Goal: Task Accomplishment & Management: Complete application form

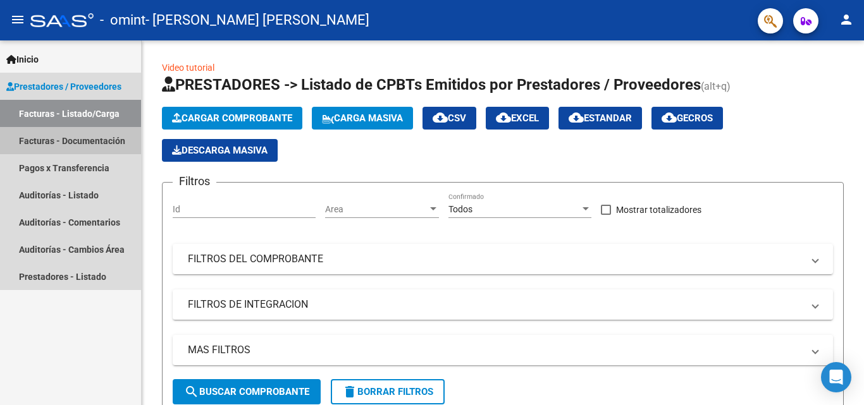
click at [83, 141] on link "Facturas - Documentación" at bounding box center [70, 140] width 141 height 27
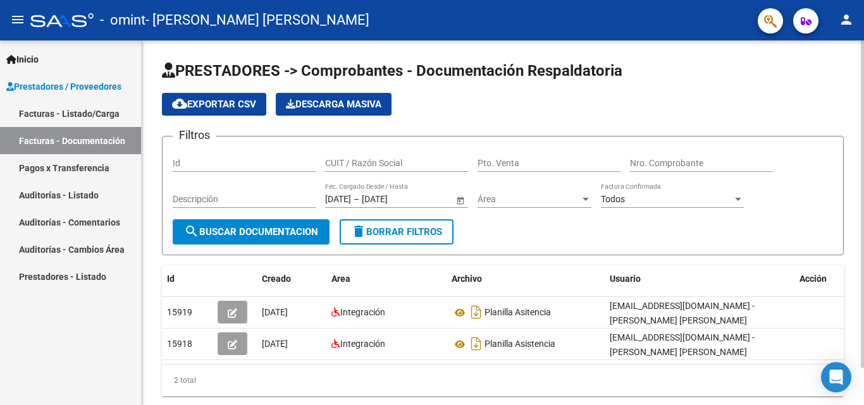
scroll to position [42, 0]
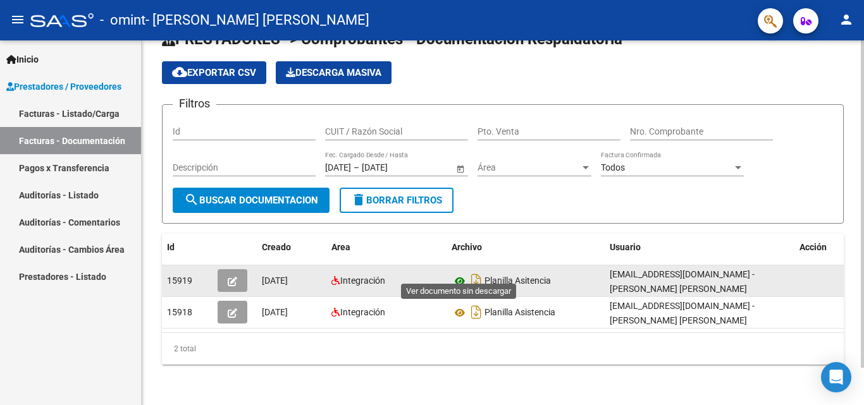
click at [460, 274] on icon at bounding box center [459, 281] width 16 height 15
click at [498, 276] on span "Planilla Asitencia" at bounding box center [517, 281] width 66 height 10
click at [459, 274] on icon at bounding box center [459, 281] width 16 height 15
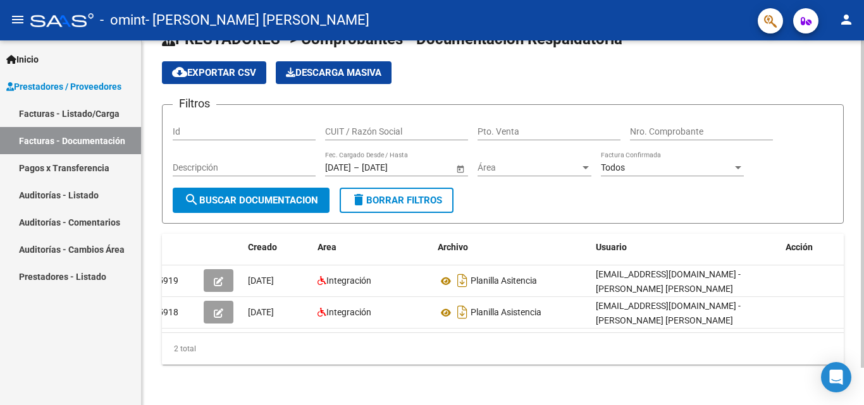
scroll to position [0, 0]
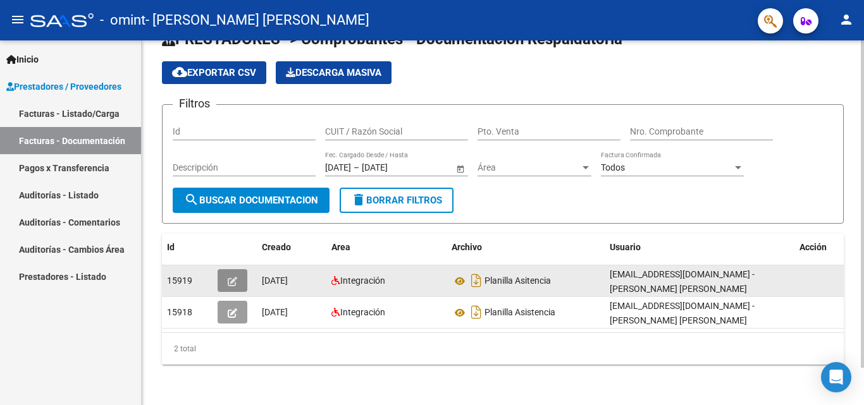
click at [230, 277] on icon "button" at bounding box center [232, 281] width 9 height 9
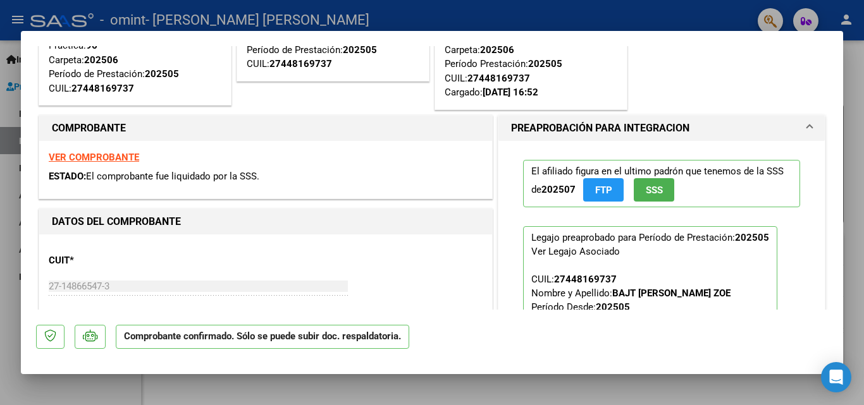
scroll to position [63, 0]
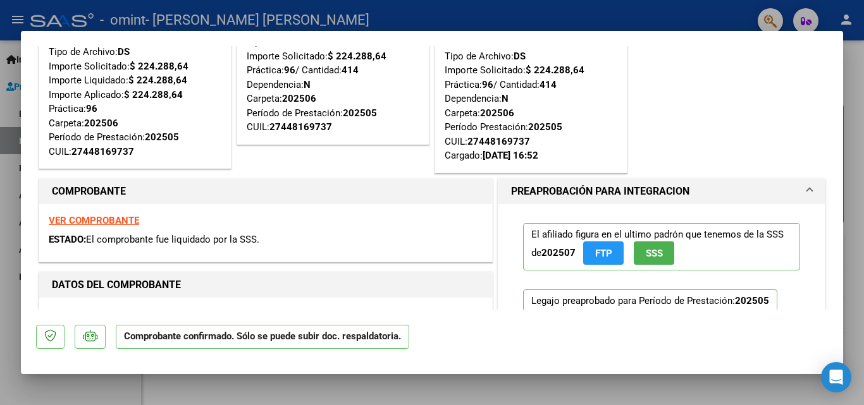
click at [96, 218] on strong "VER COMPROBANTE" at bounding box center [94, 220] width 90 height 11
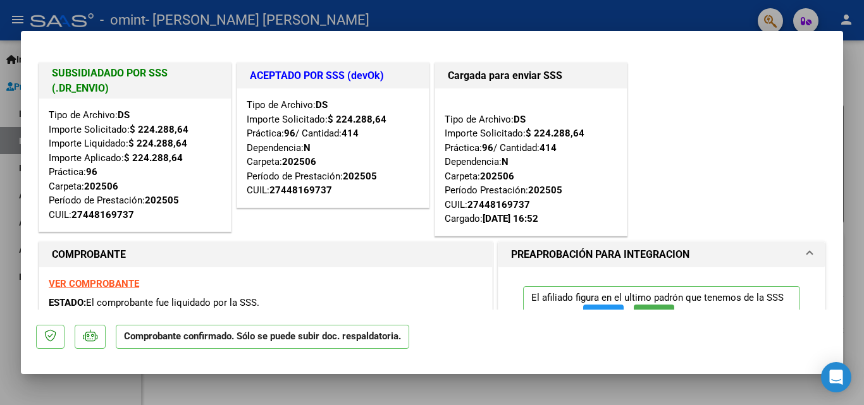
click at [555, 13] on div at bounding box center [432, 202] width 864 height 405
type input "$ 0,00"
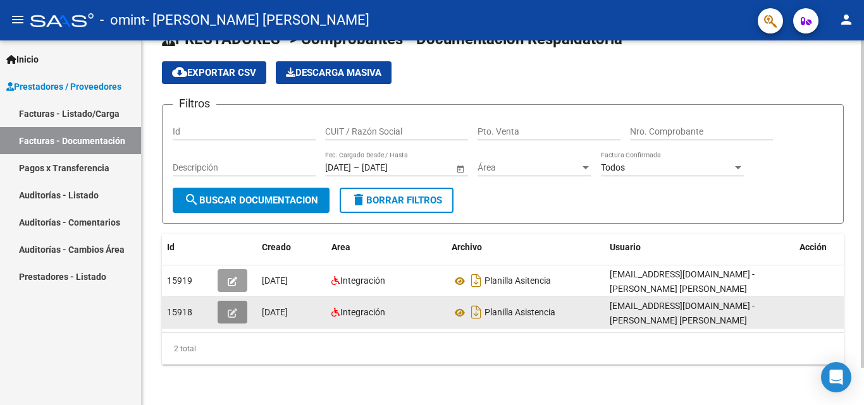
click at [232, 309] on icon "button" at bounding box center [232, 313] width 9 height 9
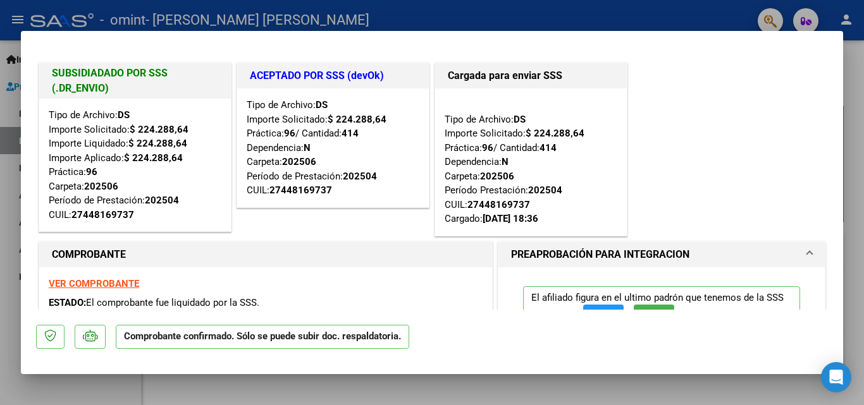
scroll to position [190, 0]
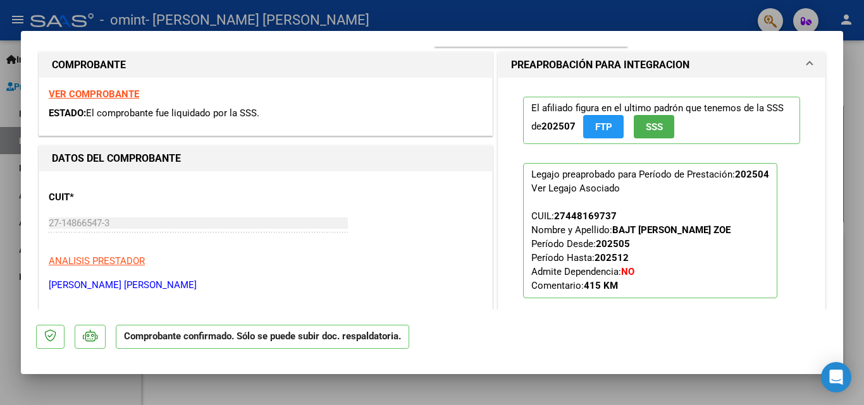
click at [87, 92] on strong "VER COMPROBANTE" at bounding box center [94, 94] width 90 height 11
click at [431, 21] on div at bounding box center [432, 202] width 864 height 405
type input "$ 0,00"
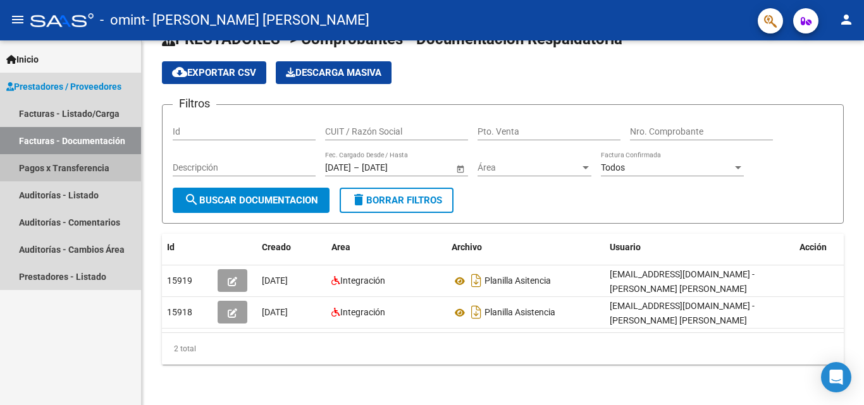
click at [61, 164] on link "Pagos x Transferencia" at bounding box center [70, 167] width 141 height 27
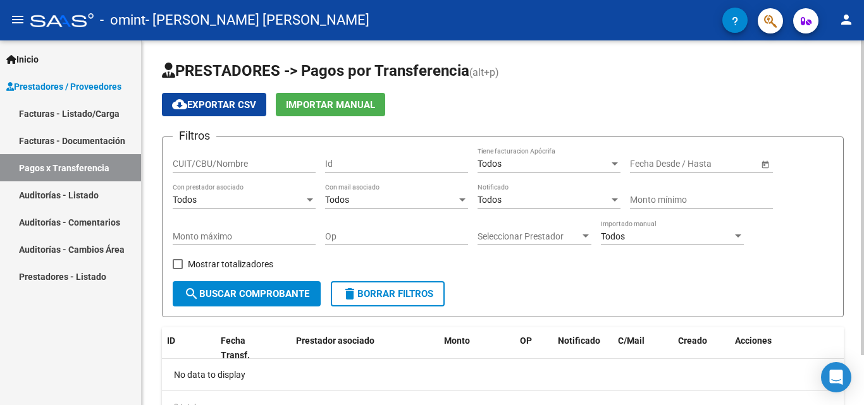
scroll to position [58, 0]
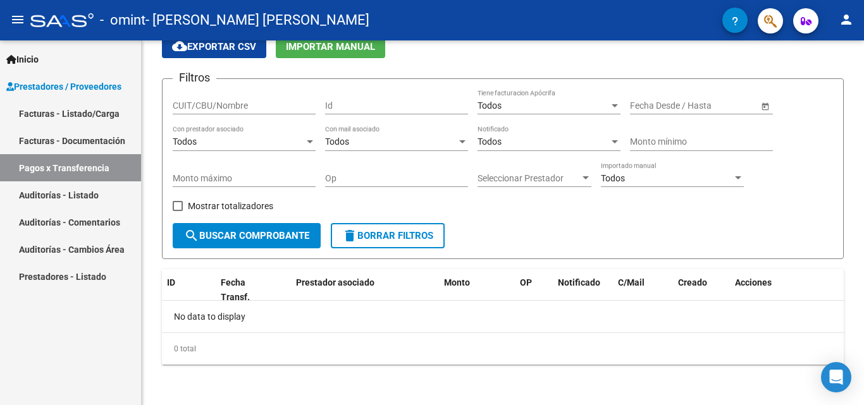
click at [63, 115] on link "Facturas - Listado/Carga" at bounding box center [70, 113] width 141 height 27
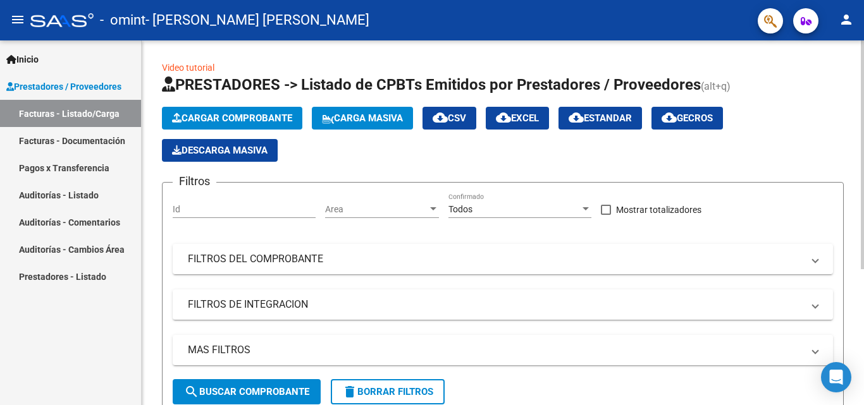
scroll to position [190, 0]
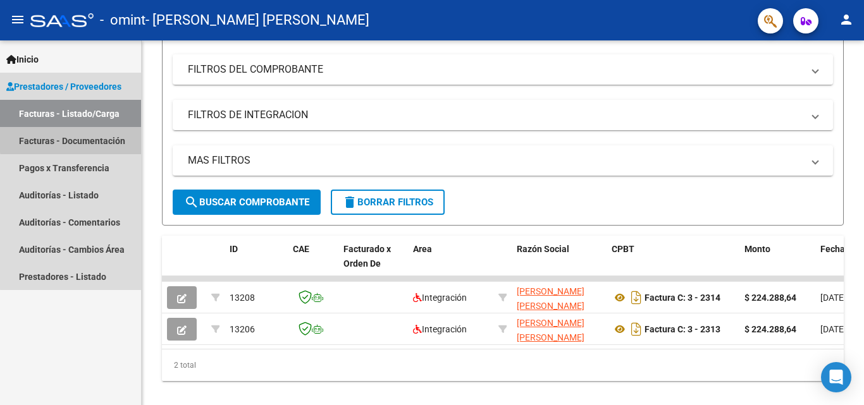
click at [78, 138] on link "Facturas - Documentación" at bounding box center [70, 140] width 141 height 27
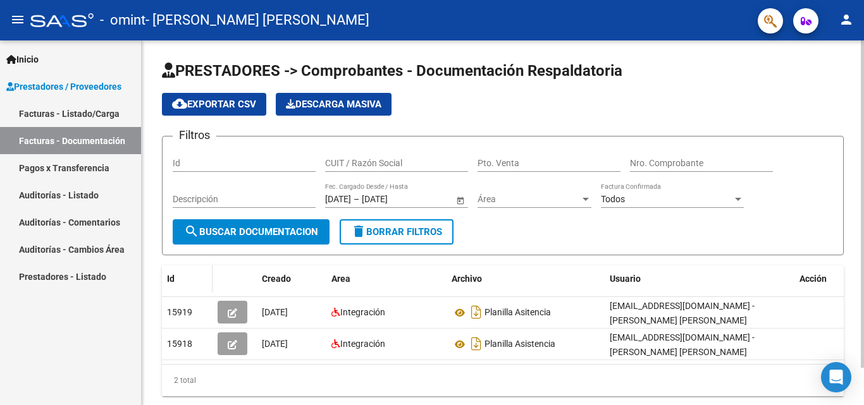
scroll to position [42, 0]
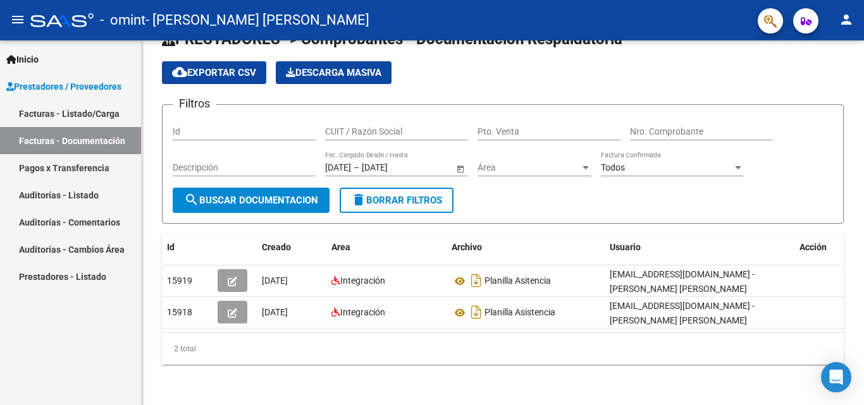
click at [63, 166] on link "Pagos x Transferencia" at bounding box center [70, 167] width 141 height 27
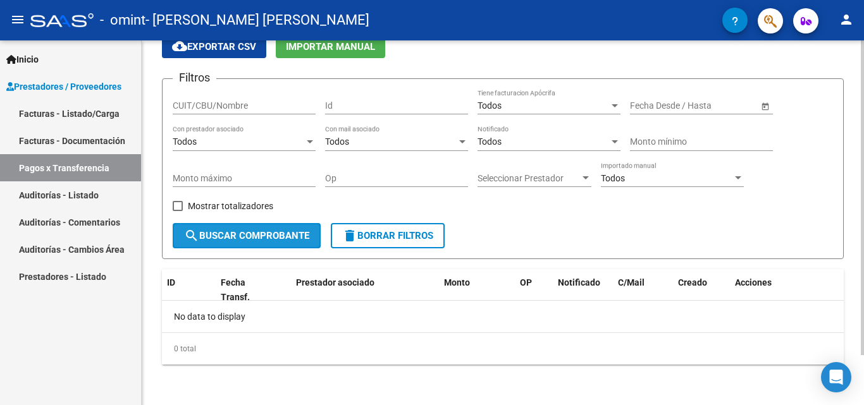
click at [245, 235] on span "search Buscar Comprobante" at bounding box center [246, 235] width 125 height 11
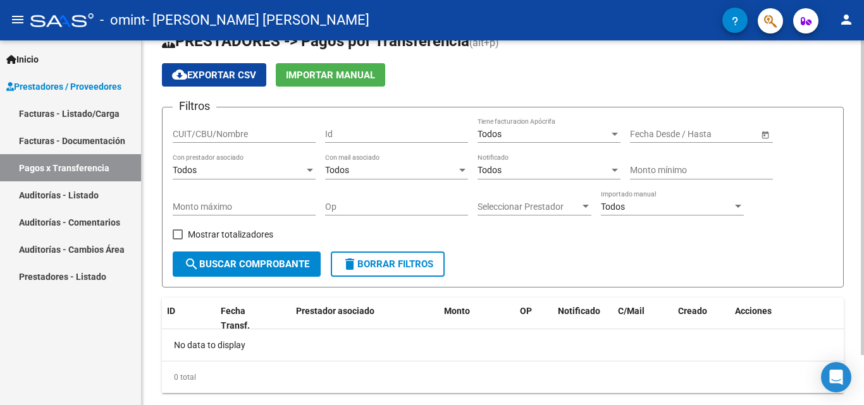
scroll to position [58, 0]
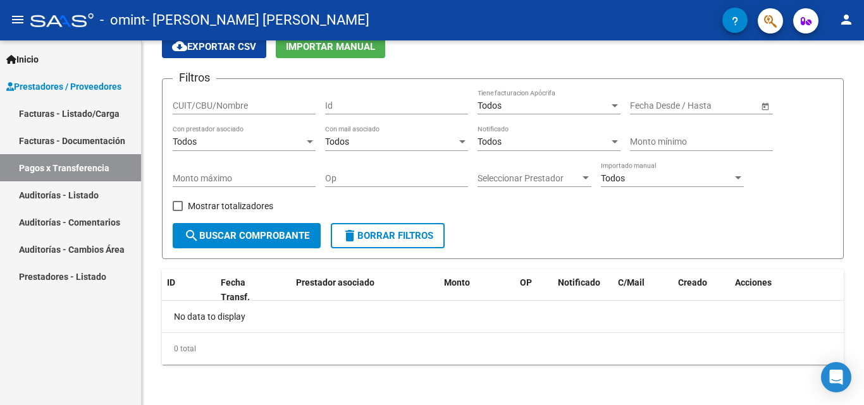
click at [61, 190] on link "Auditorías - Listado" at bounding box center [70, 194] width 141 height 27
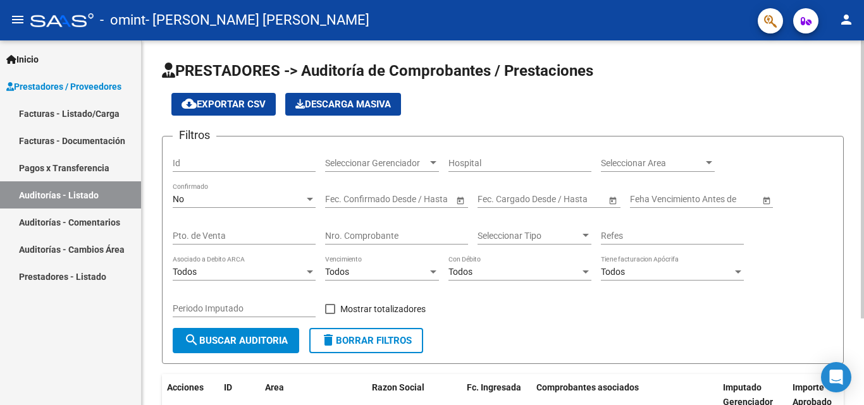
scroll to position [114, 0]
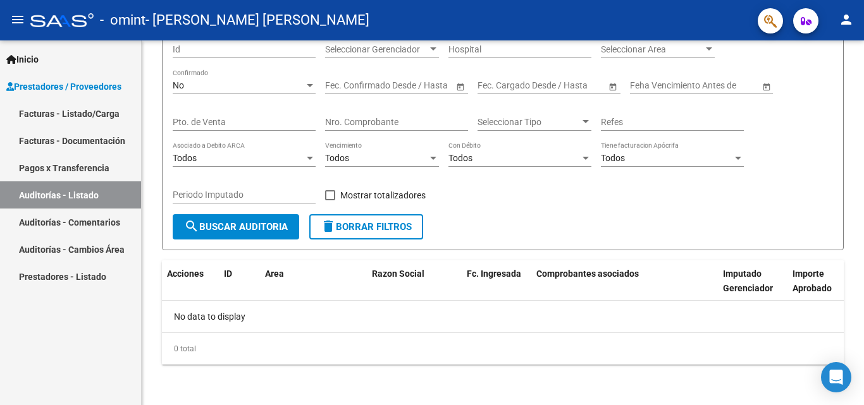
click at [35, 223] on link "Auditorías - Comentarios" at bounding box center [70, 222] width 141 height 27
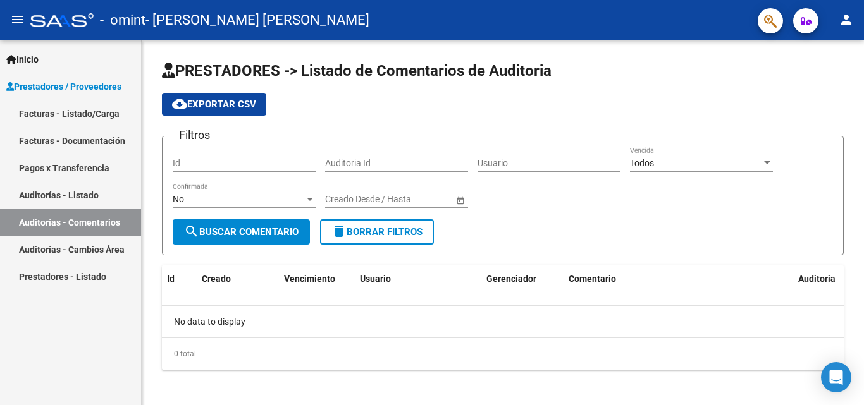
click at [63, 247] on link "Auditorías - Cambios Área" at bounding box center [70, 249] width 141 height 27
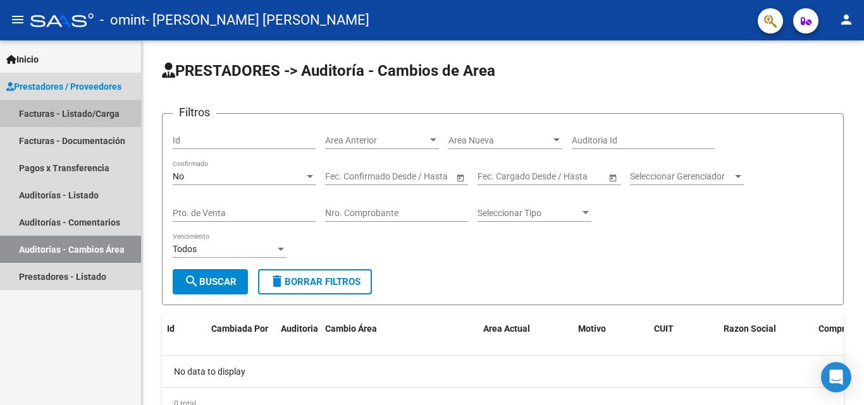
click at [83, 111] on link "Facturas - Listado/Carga" at bounding box center [70, 113] width 141 height 27
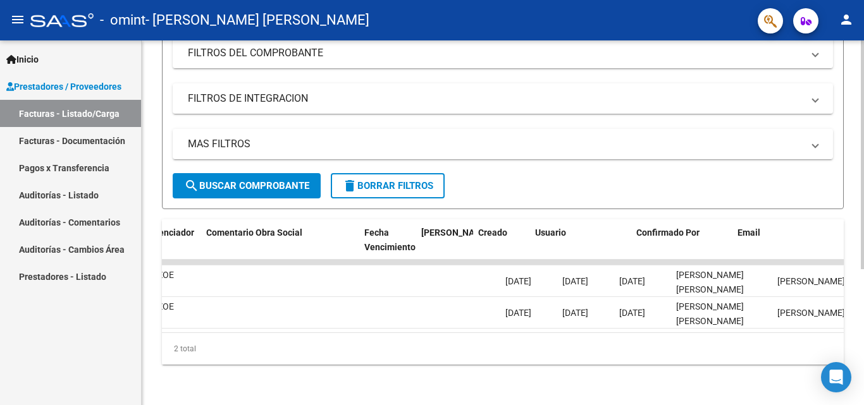
scroll to position [0, 1984]
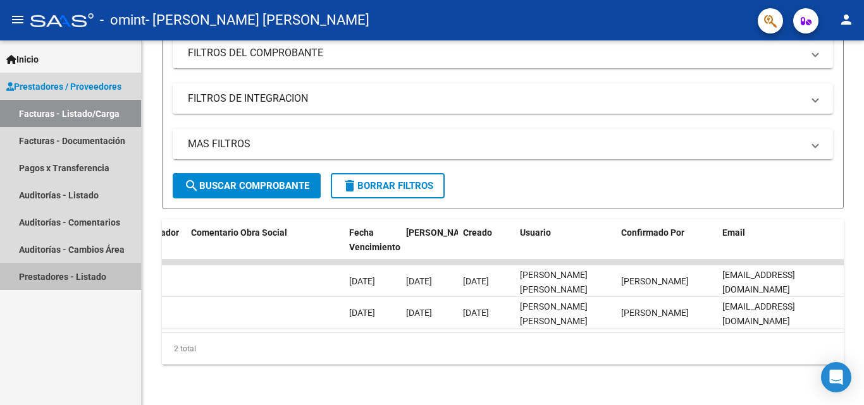
click at [49, 278] on link "Prestadores - Listado" at bounding box center [70, 276] width 141 height 27
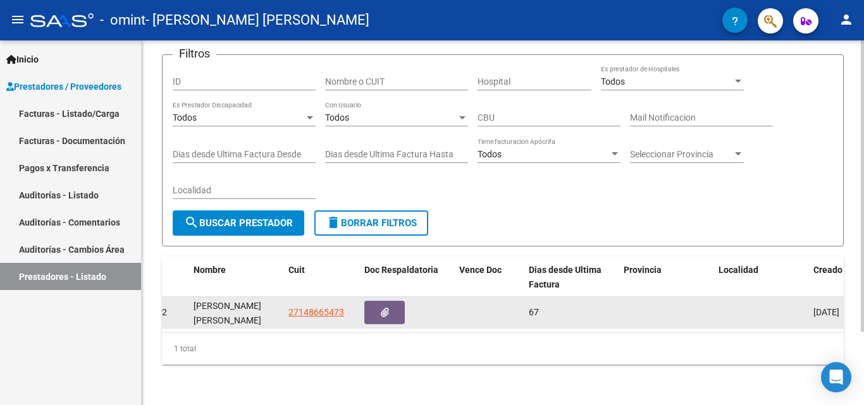
scroll to position [0, 34]
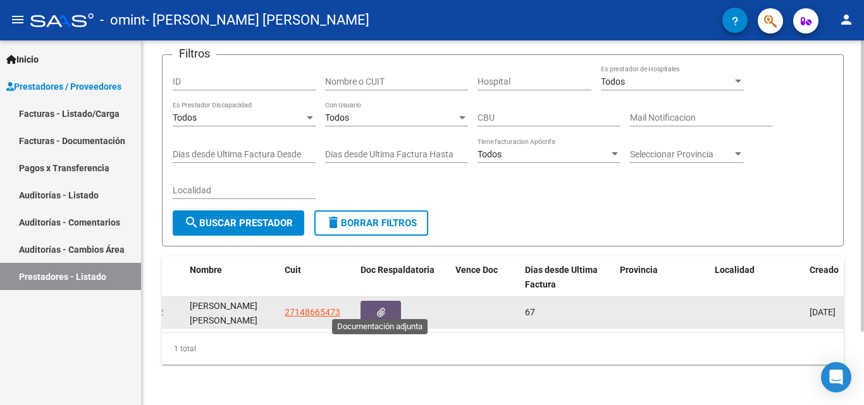
click at [377, 307] on span "button" at bounding box center [381, 312] width 8 height 11
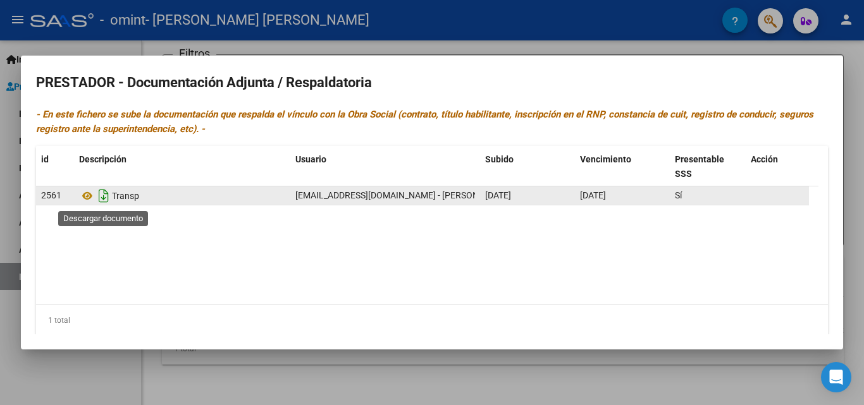
click at [104, 196] on icon "Descargar documento" at bounding box center [103, 196] width 16 height 20
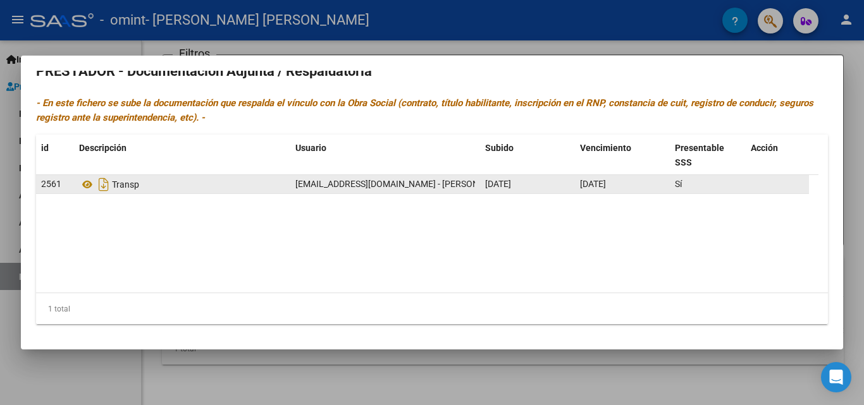
scroll to position [0, 0]
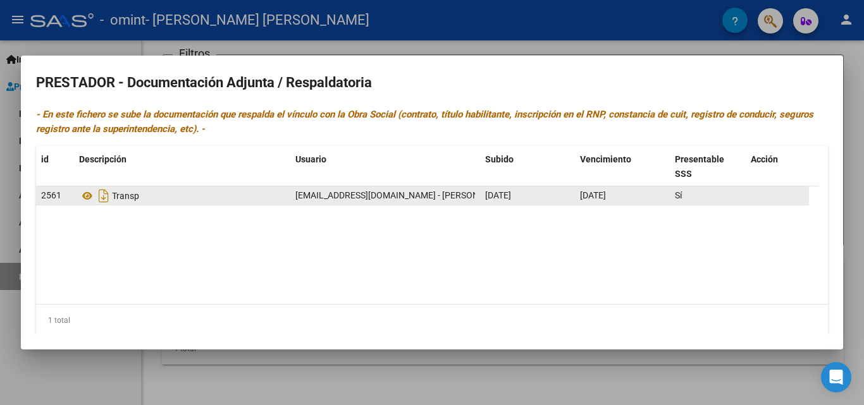
click at [861, 57] on div at bounding box center [432, 202] width 864 height 405
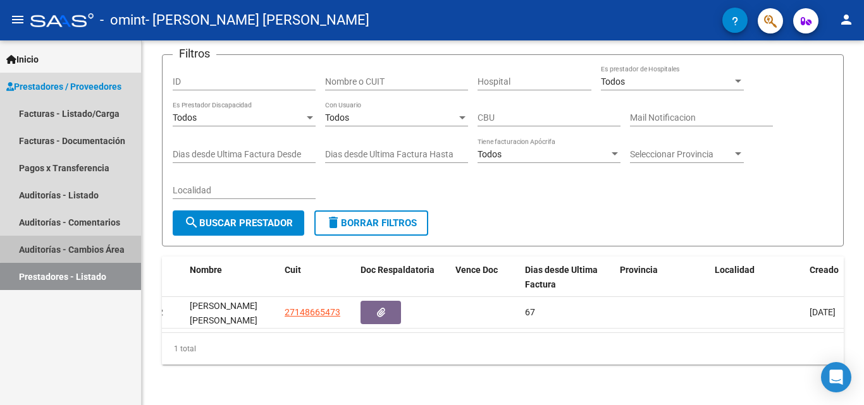
click at [81, 248] on link "Auditorías - Cambios Área" at bounding box center [70, 249] width 141 height 27
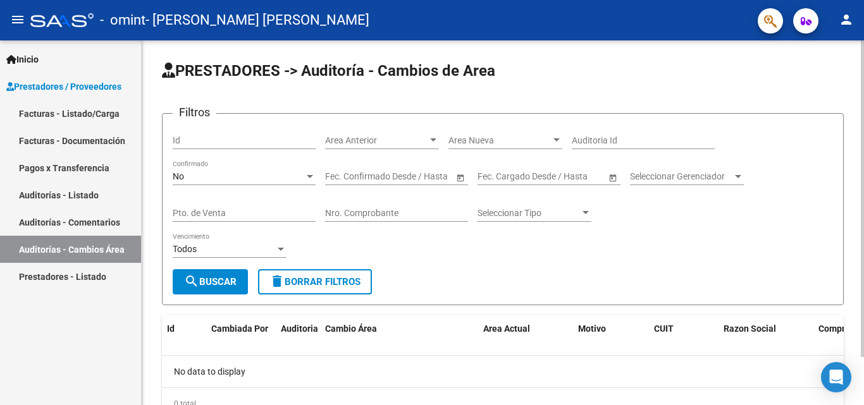
scroll to position [55, 0]
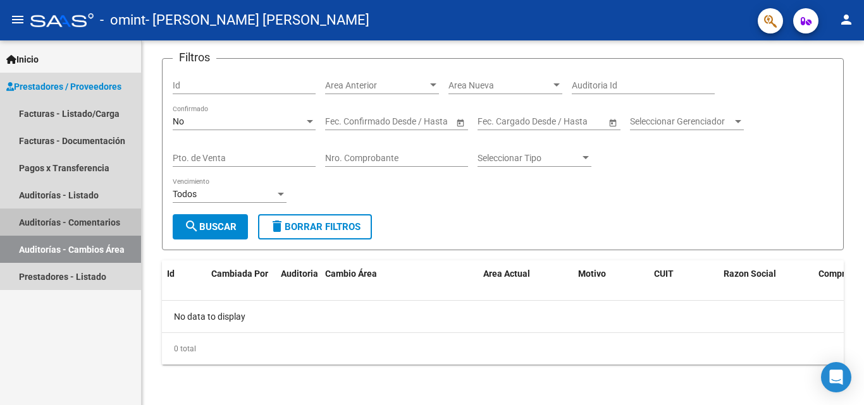
click at [71, 220] on link "Auditorías - Comentarios" at bounding box center [70, 222] width 141 height 27
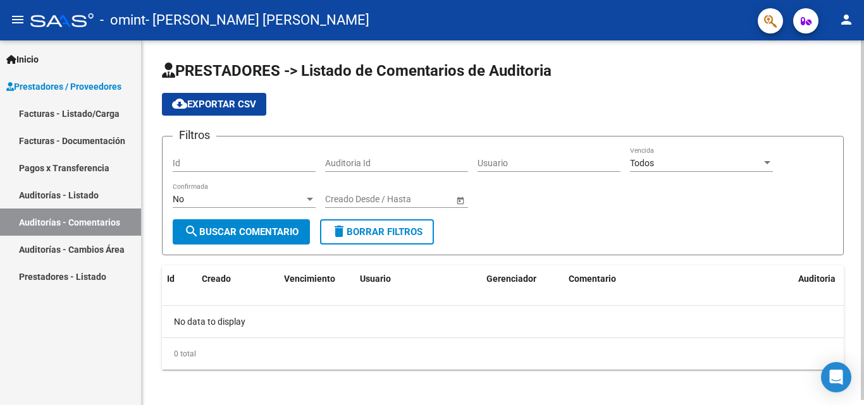
scroll to position [5, 0]
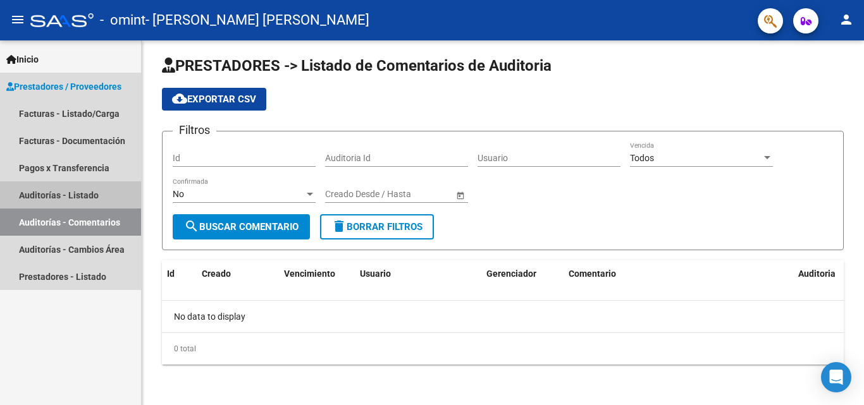
click at [75, 193] on link "Auditorías - Listado" at bounding box center [70, 194] width 141 height 27
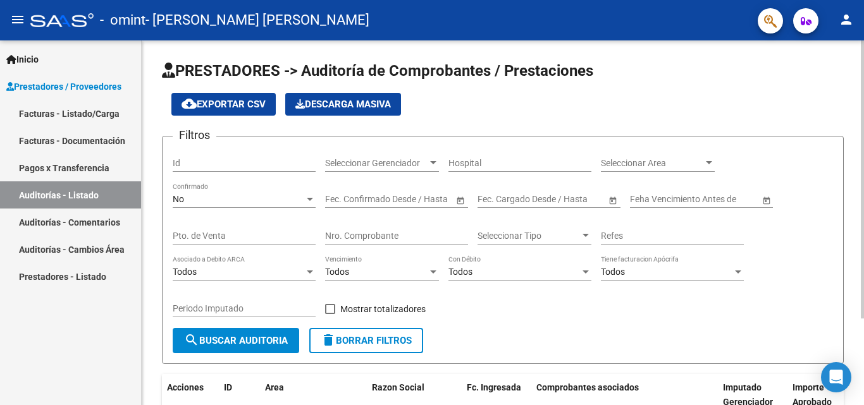
scroll to position [114, 0]
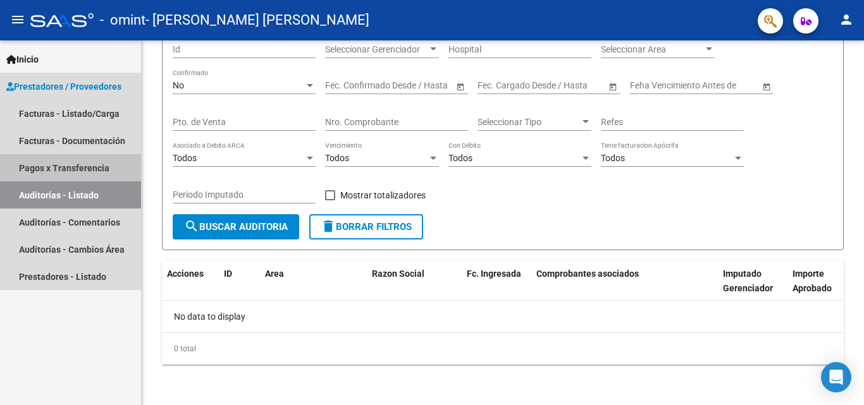
click at [66, 164] on link "Pagos x Transferencia" at bounding box center [70, 167] width 141 height 27
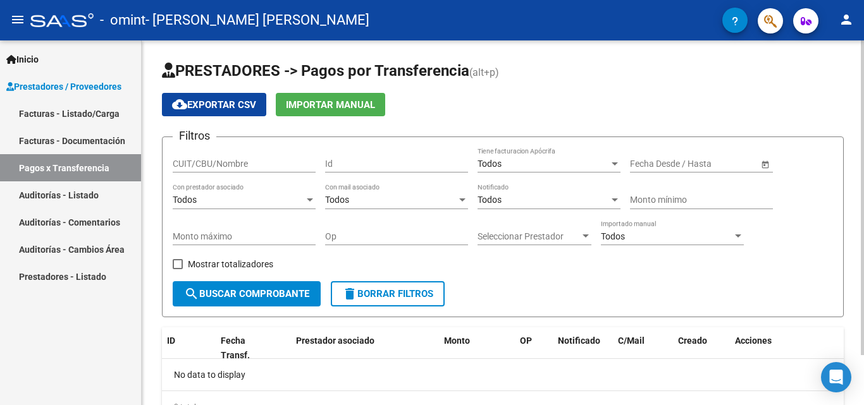
scroll to position [58, 0]
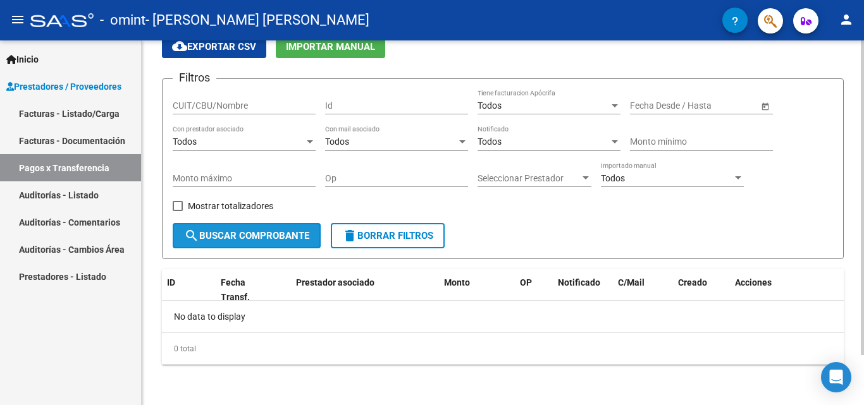
click at [257, 233] on span "search Buscar Comprobante" at bounding box center [246, 235] width 125 height 11
click at [174, 207] on span at bounding box center [178, 206] width 10 height 10
click at [177, 211] on input "Mostrar totalizadores" at bounding box center [177, 211] width 1 height 1
checkbox input "true"
click at [243, 231] on span "search Buscar Comprobante" at bounding box center [246, 235] width 125 height 11
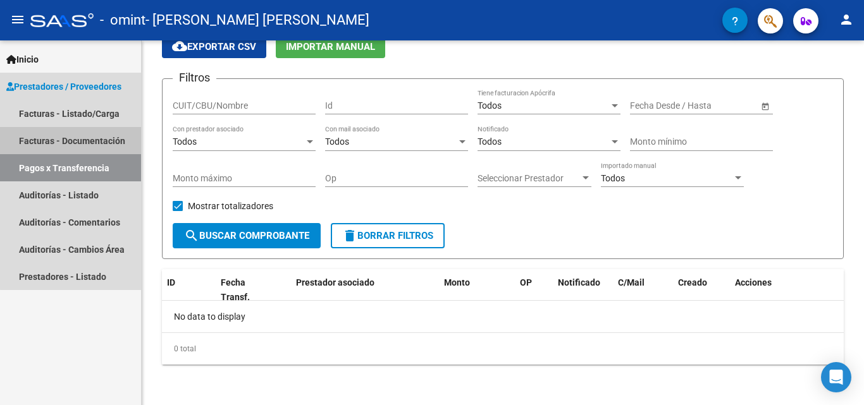
click at [95, 137] on link "Facturas - Documentación" at bounding box center [70, 140] width 141 height 27
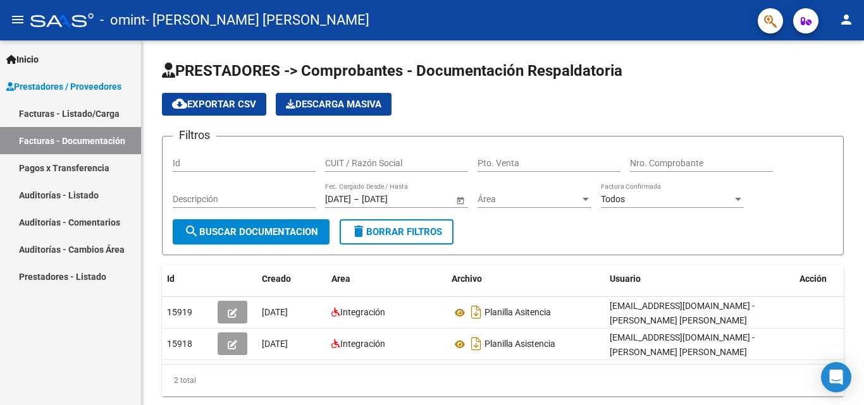
click at [99, 107] on link "Facturas - Listado/Carga" at bounding box center [70, 113] width 141 height 27
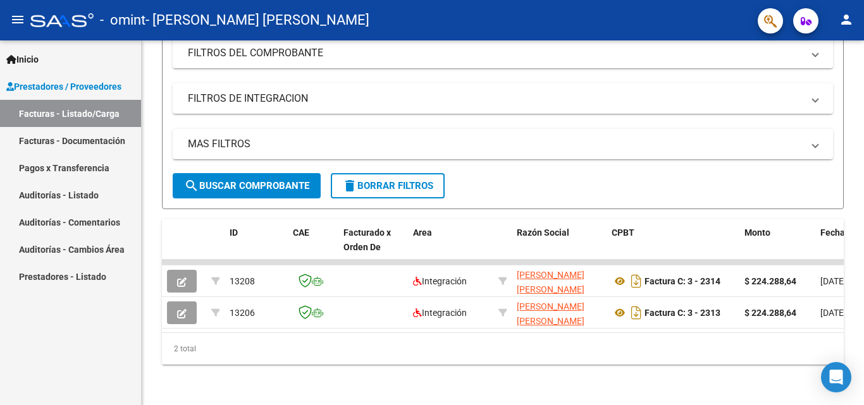
click at [55, 112] on link "Facturas - Listado/Carga" at bounding box center [70, 113] width 141 height 27
drag, startPoint x: 234, startPoint y: 172, endPoint x: 242, endPoint y: 179, distance: 10.8
click at [234, 180] on span "search Buscar Comprobante" at bounding box center [246, 185] width 125 height 11
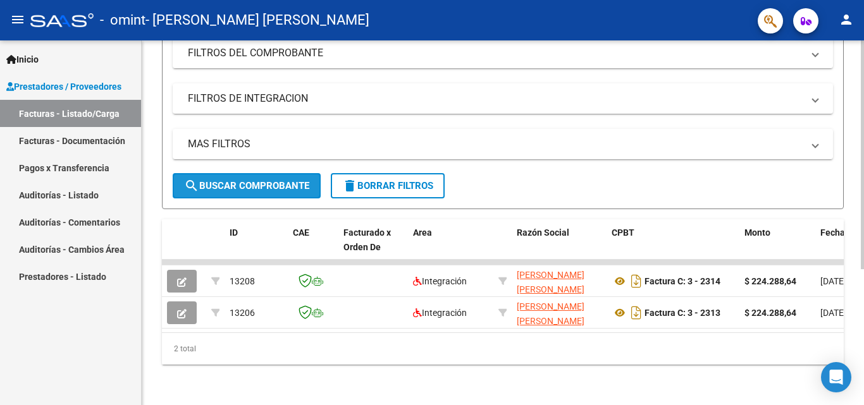
click at [228, 180] on span "search Buscar Comprobante" at bounding box center [246, 185] width 125 height 11
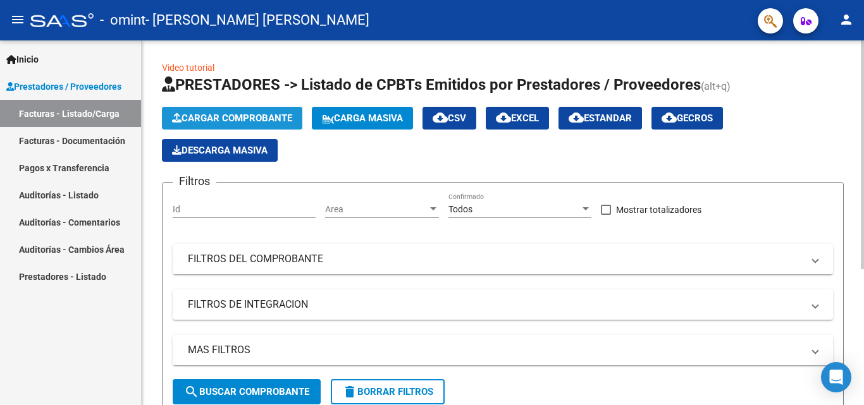
click at [232, 116] on span "Cargar Comprobante" at bounding box center [232, 118] width 120 height 11
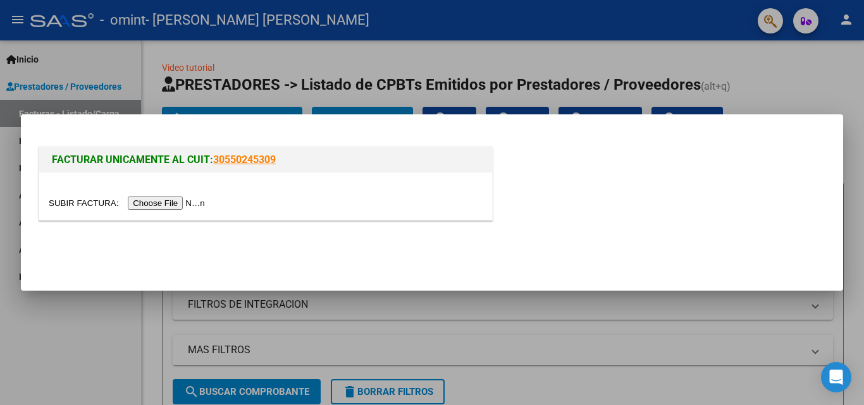
click at [156, 204] on input "file" at bounding box center [129, 203] width 160 height 13
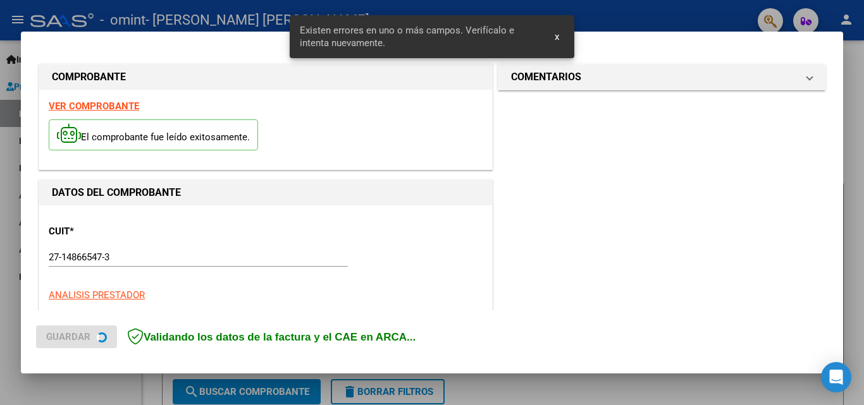
scroll to position [309, 0]
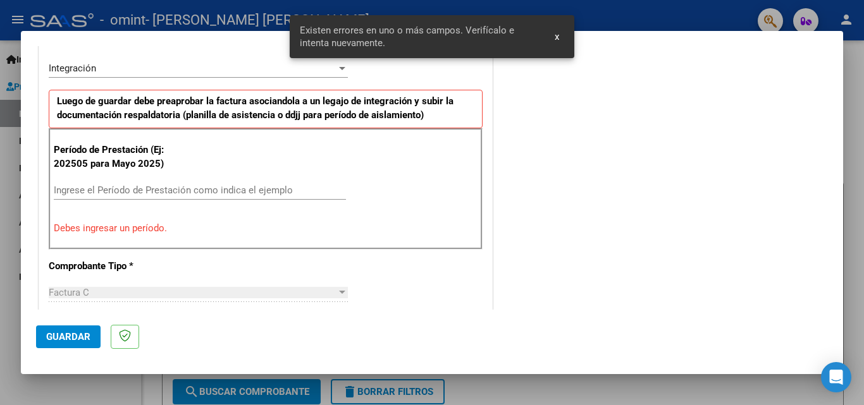
click at [126, 192] on input "Ingrese el Período de Prestación como indica el ejemplo" at bounding box center [200, 190] width 292 height 11
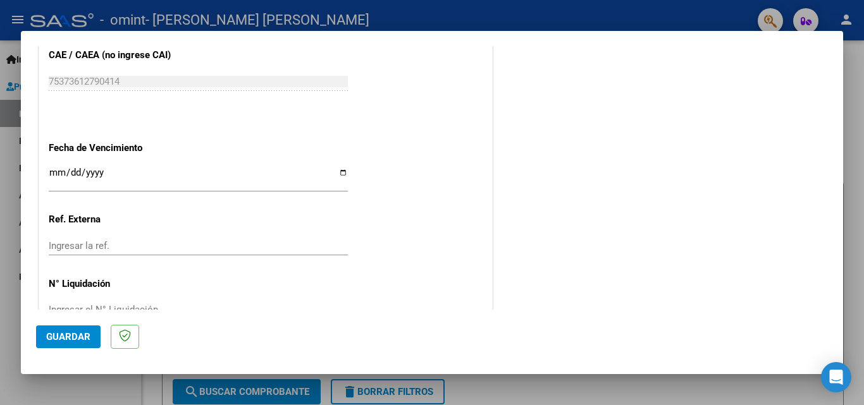
scroll to position [849, 0]
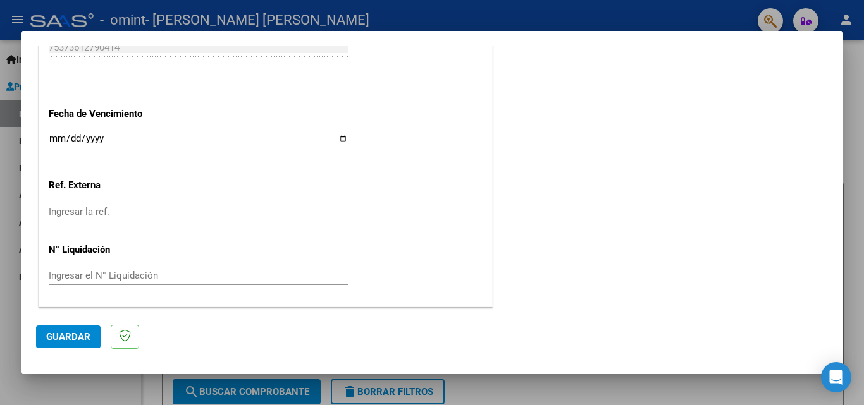
type input "202506"
click at [72, 336] on span "Guardar" at bounding box center [68, 336] width 44 height 11
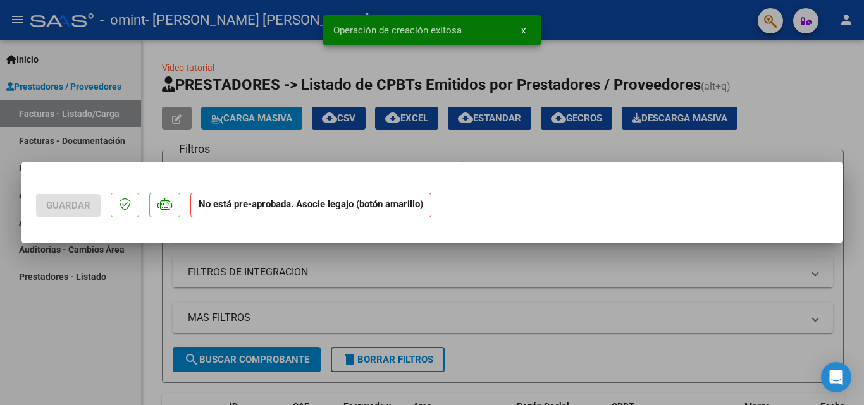
scroll to position [0, 0]
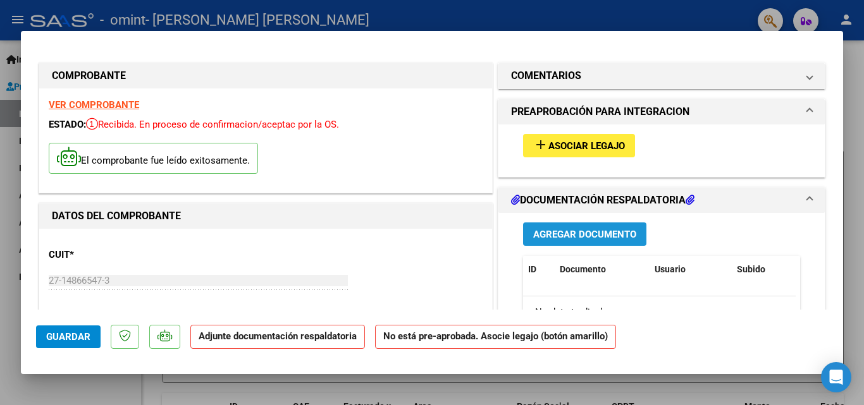
click at [575, 240] on span "Agregar Documento" at bounding box center [584, 234] width 103 height 11
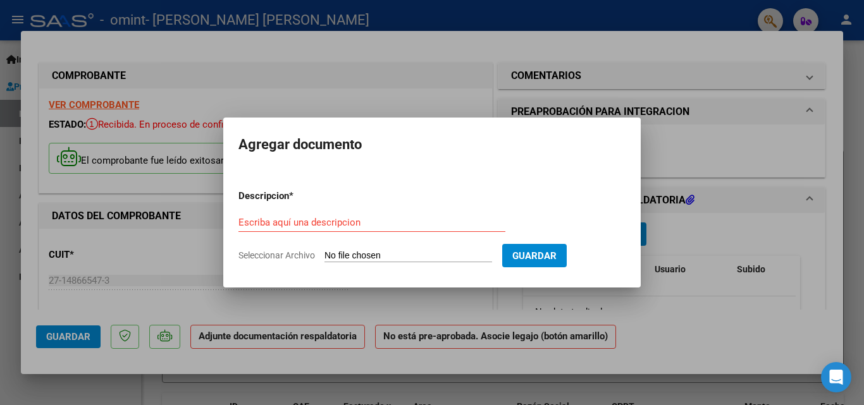
click at [351, 257] on input "Seleccionar Archivo" at bounding box center [408, 256] width 168 height 12
type input "C:\fakepath\BAJT PLANILLA.pdf"
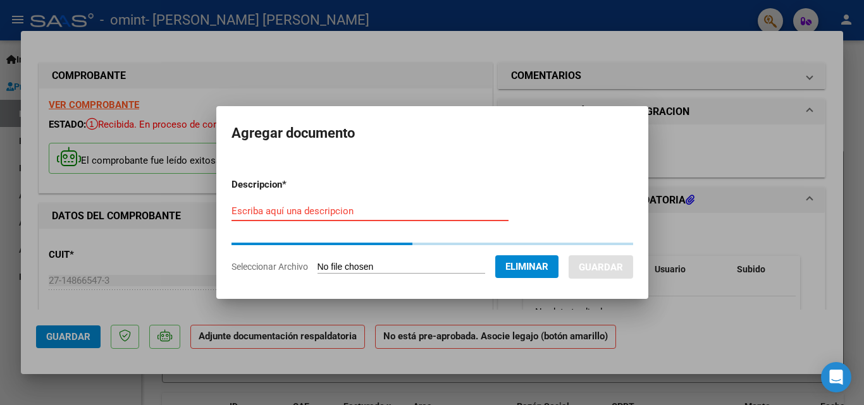
click at [312, 212] on input "Escriba aquí una descripcion" at bounding box center [369, 210] width 277 height 11
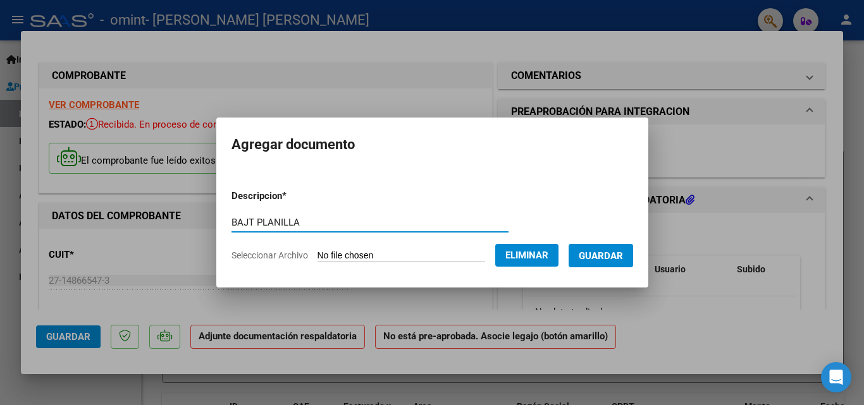
type input "BAJT PLANILLA"
click at [610, 252] on span "Guardar" at bounding box center [601, 255] width 44 height 11
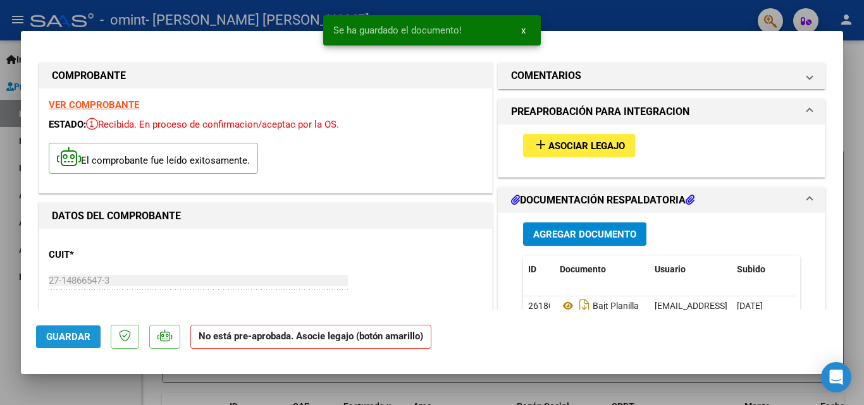
click at [68, 336] on span "Guardar" at bounding box center [68, 336] width 44 height 11
click at [522, 29] on span "x" at bounding box center [523, 30] width 4 height 11
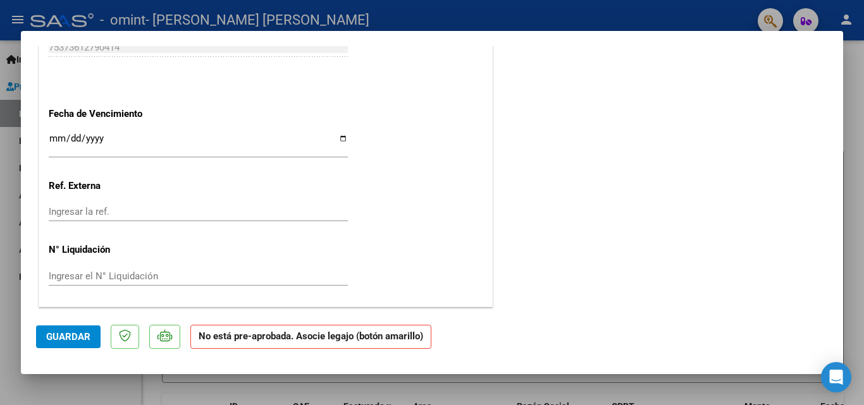
scroll to position [708, 0]
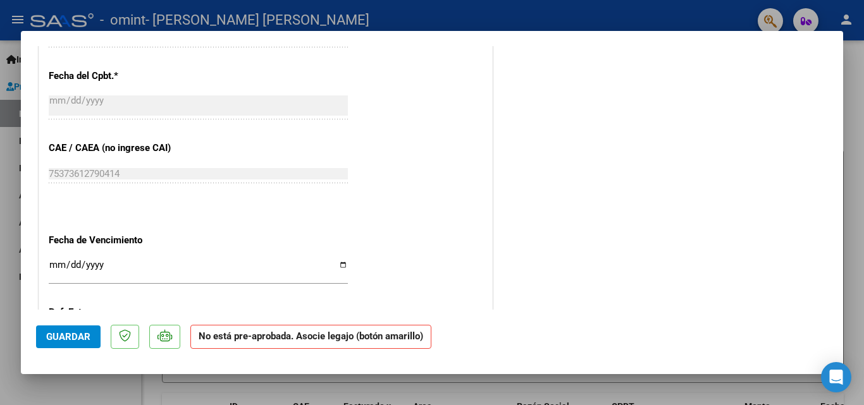
click at [340, 266] on input "Ingresar la fecha" at bounding box center [198, 270] width 299 height 20
type input "[DATE]"
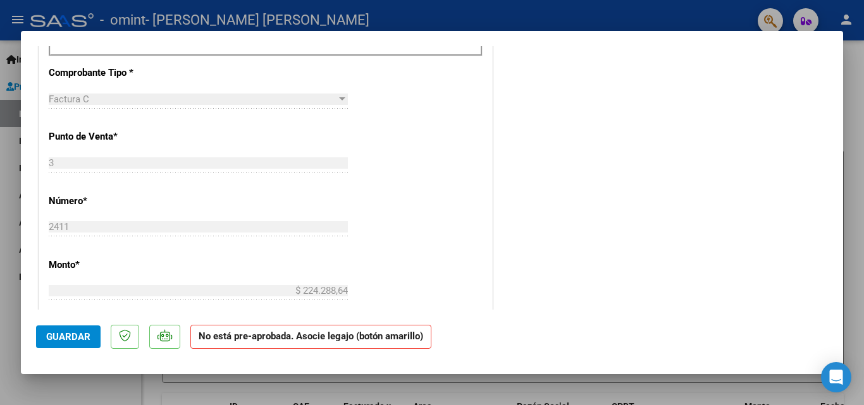
scroll to position [835, 0]
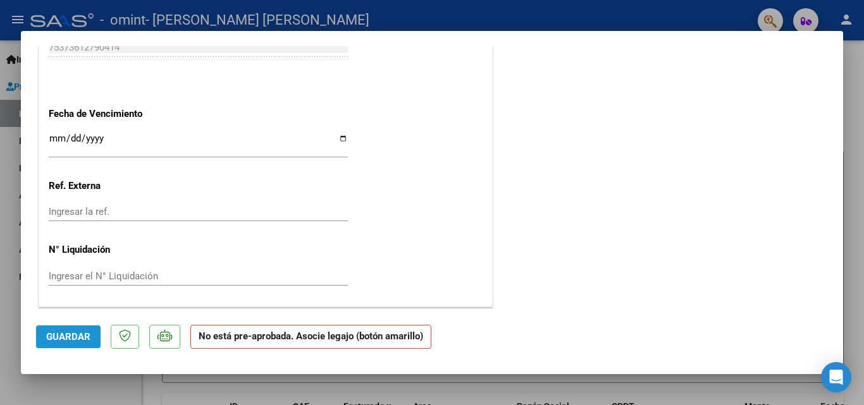
click at [77, 336] on span "Guardar" at bounding box center [68, 336] width 44 height 11
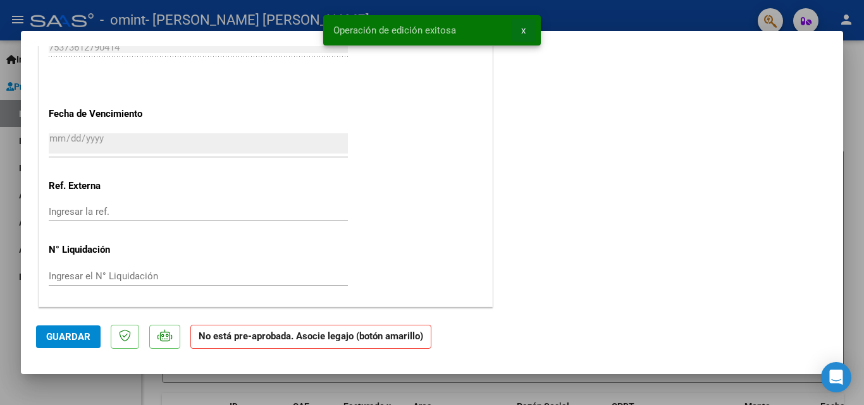
click at [524, 28] on span "x" at bounding box center [523, 30] width 4 height 11
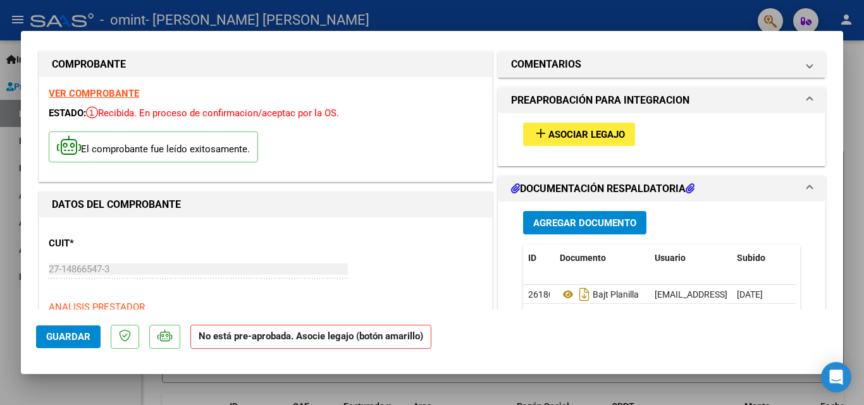
scroll to position [0, 0]
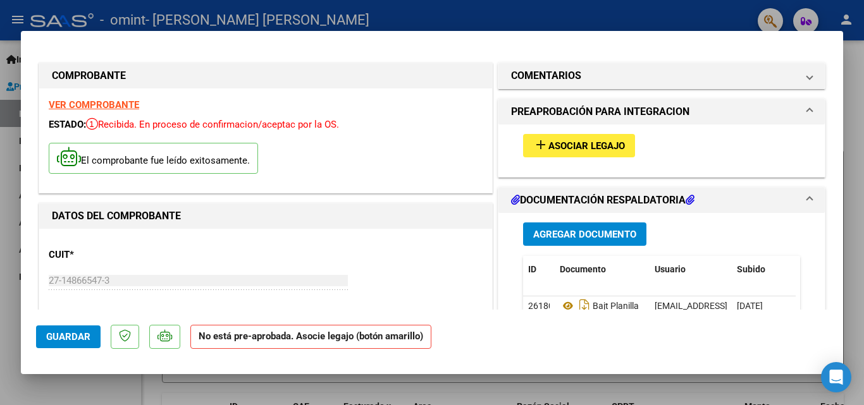
click at [580, 14] on div at bounding box center [432, 202] width 864 height 405
type input "$ 0,00"
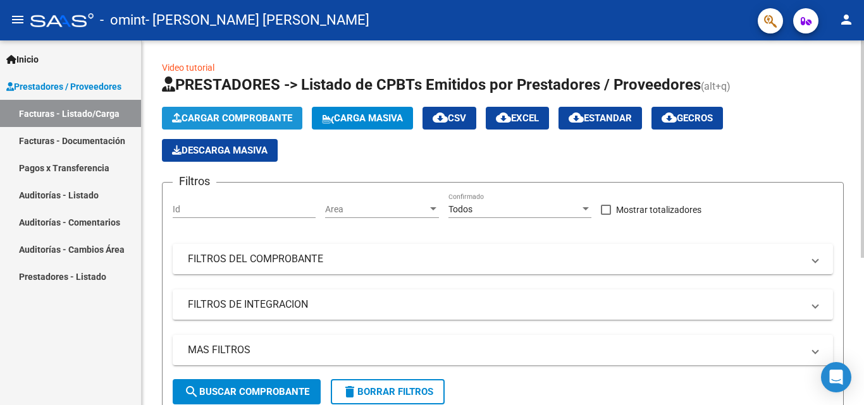
click at [231, 120] on span "Cargar Comprobante" at bounding box center [232, 118] width 120 height 11
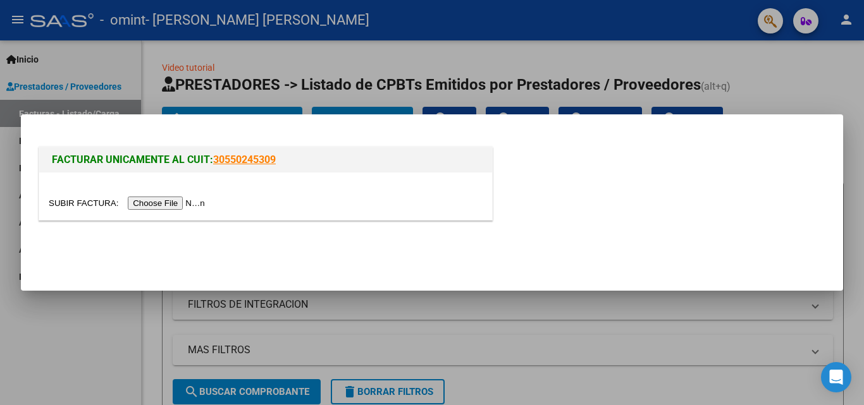
click at [157, 204] on input "file" at bounding box center [129, 203] width 160 height 13
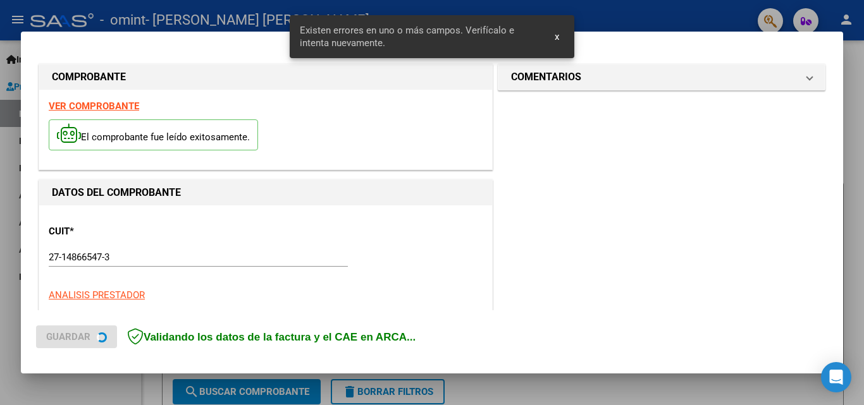
scroll to position [309, 0]
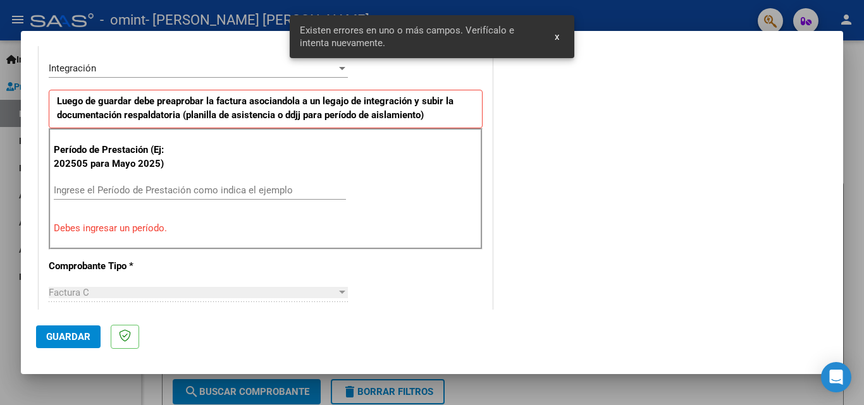
click at [102, 188] on input "Ingrese el Período de Prestación como indica el ejemplo" at bounding box center [200, 190] width 292 height 11
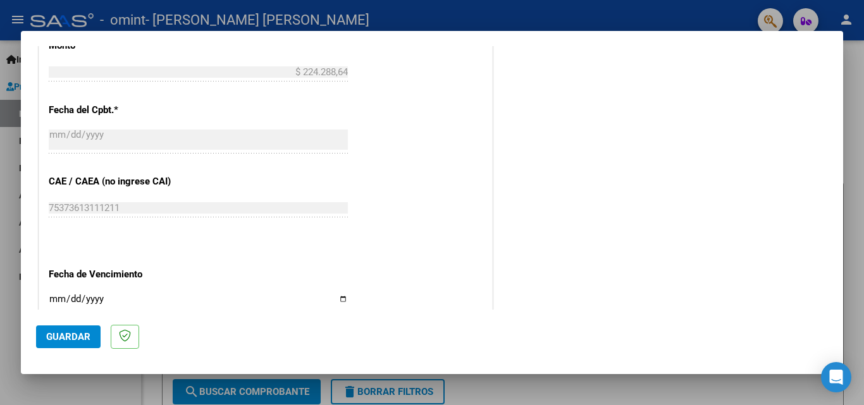
scroll to position [752, 0]
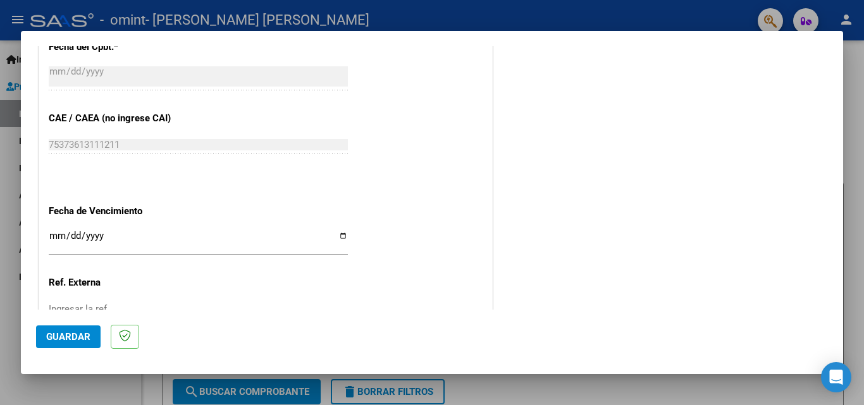
type input "202507"
click at [341, 236] on input "Ingresar la fecha" at bounding box center [198, 241] width 299 height 20
type input "[DATE]"
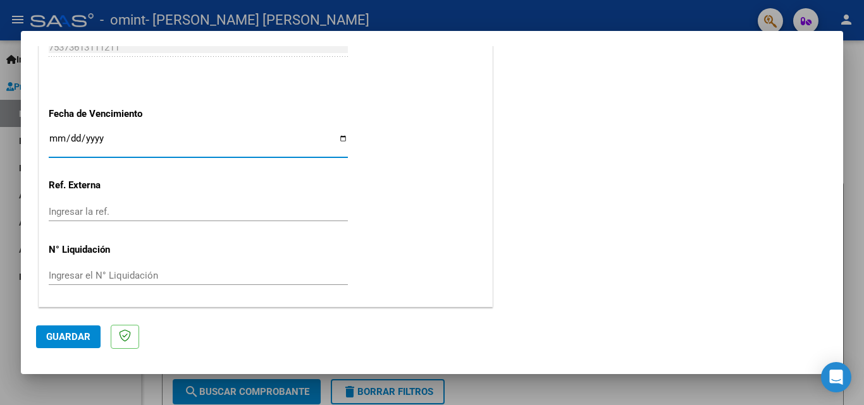
click at [70, 338] on span "Guardar" at bounding box center [68, 336] width 44 height 11
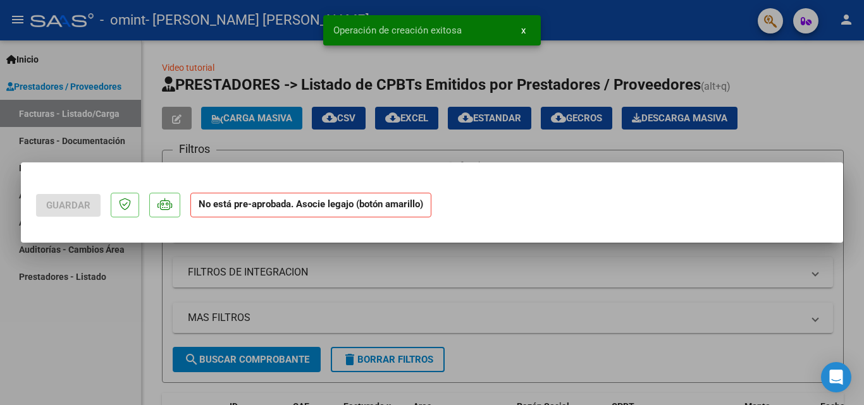
scroll to position [0, 0]
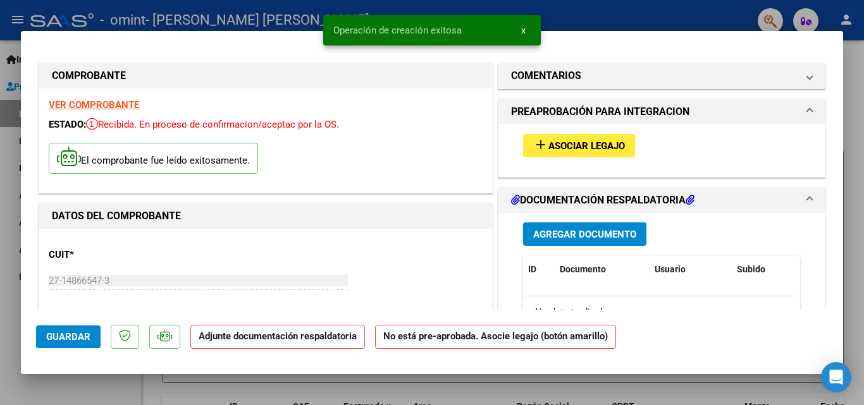
click at [574, 232] on span "Agregar Documento" at bounding box center [584, 234] width 103 height 11
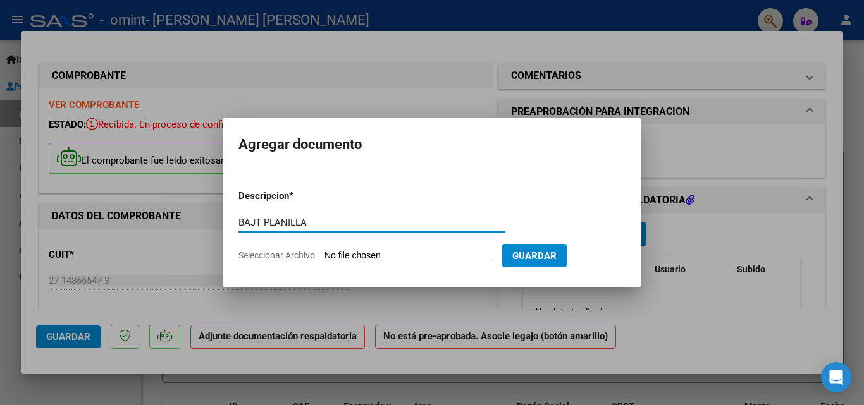
type input "BAJT PLANILLA"
click at [351, 251] on input "Seleccionar Archivo" at bounding box center [408, 256] width 168 height 12
type input "C:\fakepath\BAJT PLANILLA.pdf"
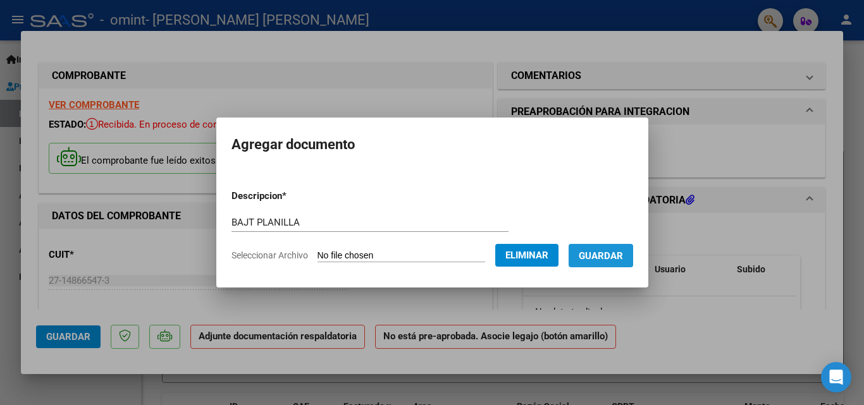
click at [618, 257] on span "Guardar" at bounding box center [601, 255] width 44 height 11
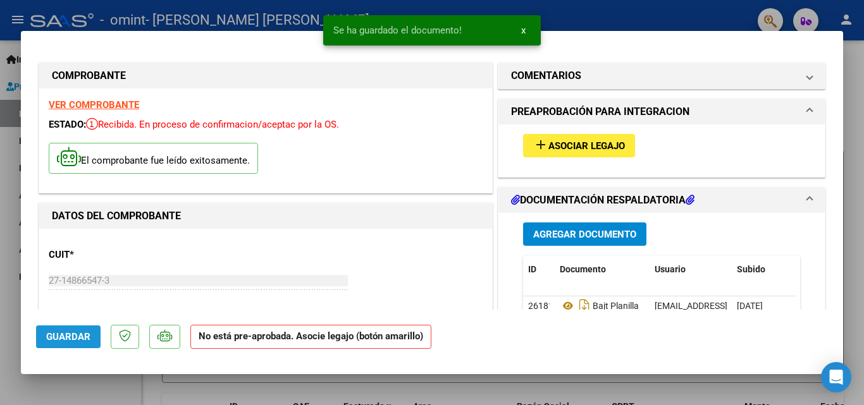
click at [70, 333] on span "Guardar" at bounding box center [68, 336] width 44 height 11
click at [523, 28] on span "x" at bounding box center [523, 30] width 4 height 11
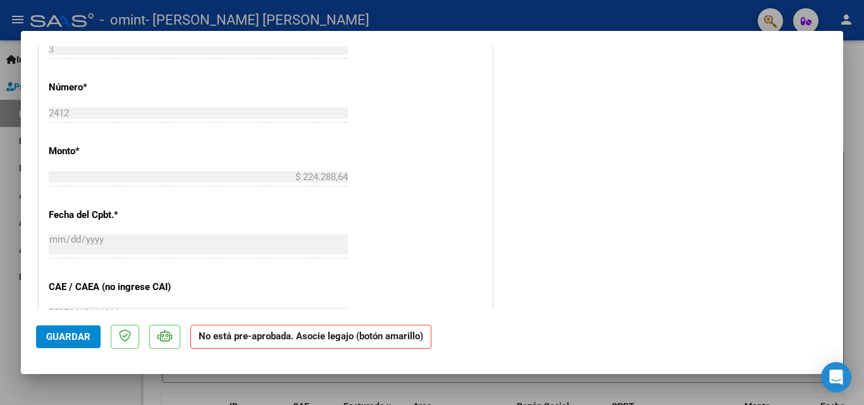
scroll to position [835, 0]
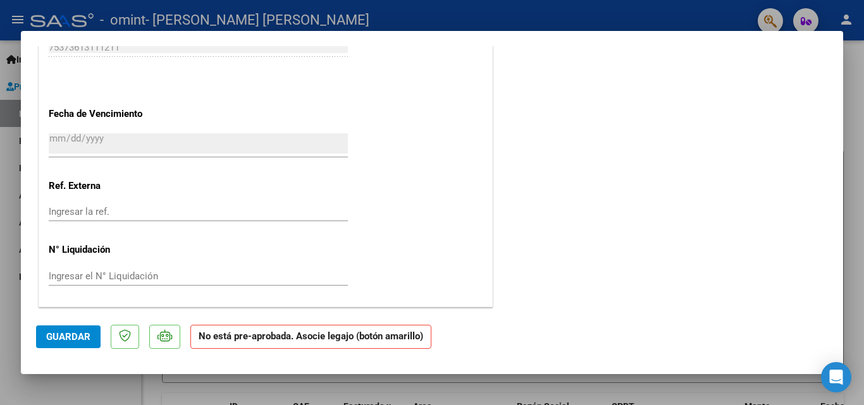
click at [855, 114] on div at bounding box center [432, 202] width 864 height 405
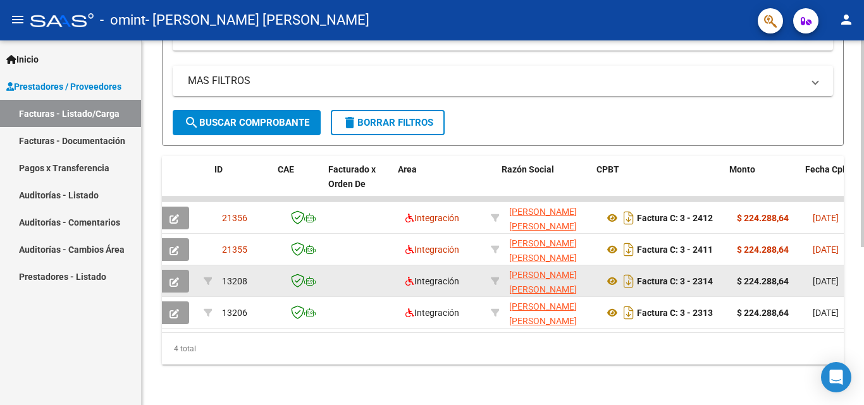
scroll to position [0, 15]
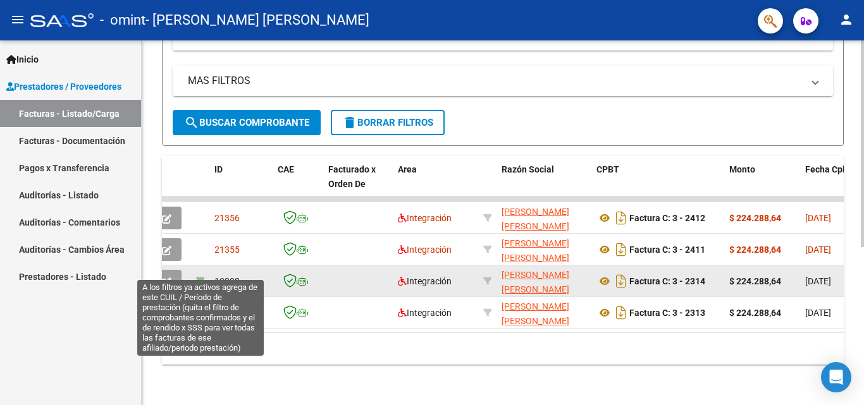
click at [197, 277] on icon at bounding box center [200, 281] width 9 height 9
type input "202505"
type input "27448169737"
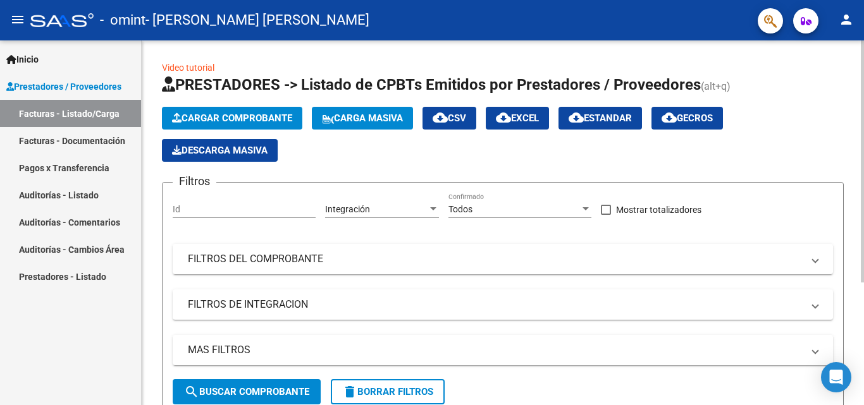
scroll to position [185, 0]
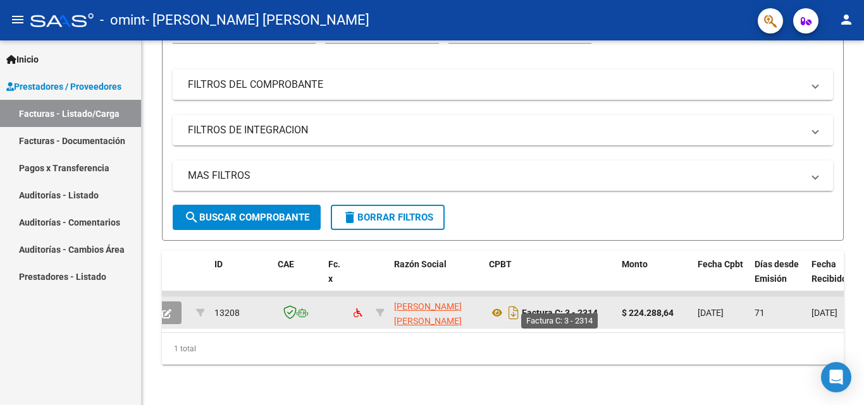
click at [527, 308] on strong "Factura C: 3 - 2314" at bounding box center [560, 313] width 76 height 10
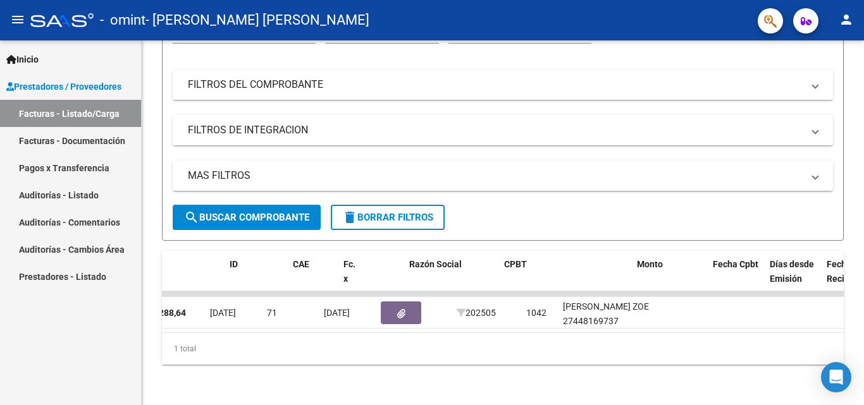
scroll to position [0, 0]
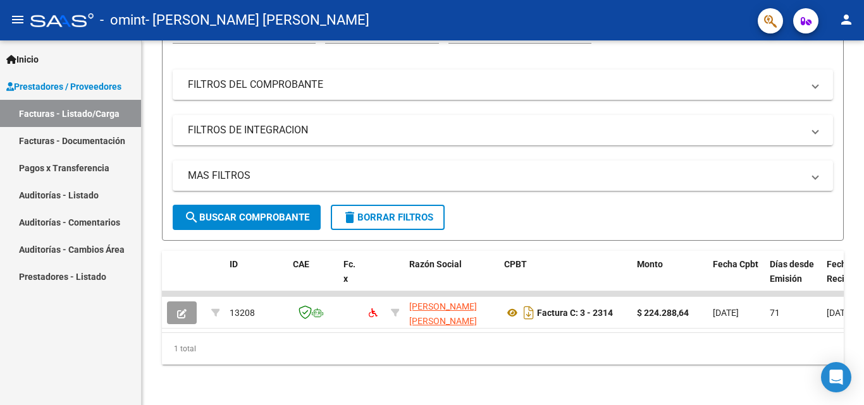
click at [61, 83] on span "Prestadores / Proveedores" at bounding box center [63, 87] width 115 height 14
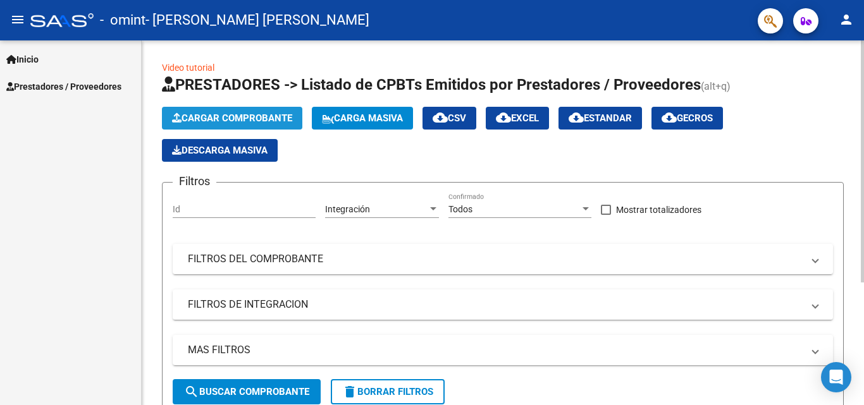
click at [208, 113] on span "Cargar Comprobante" at bounding box center [232, 118] width 120 height 11
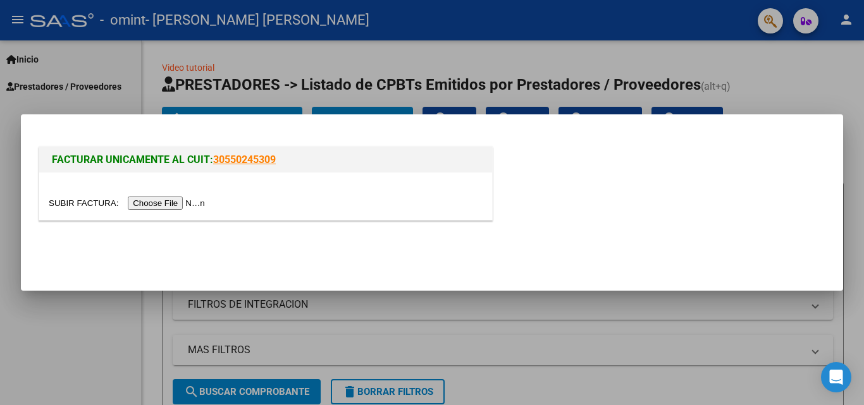
click at [183, 201] on input "file" at bounding box center [129, 203] width 160 height 13
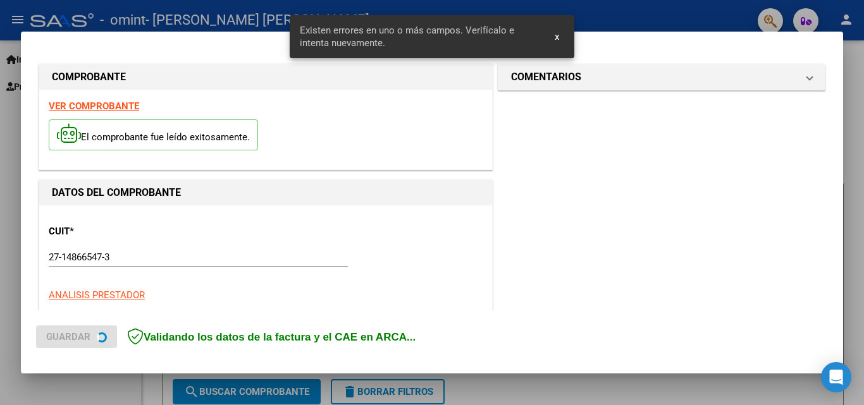
scroll to position [309, 0]
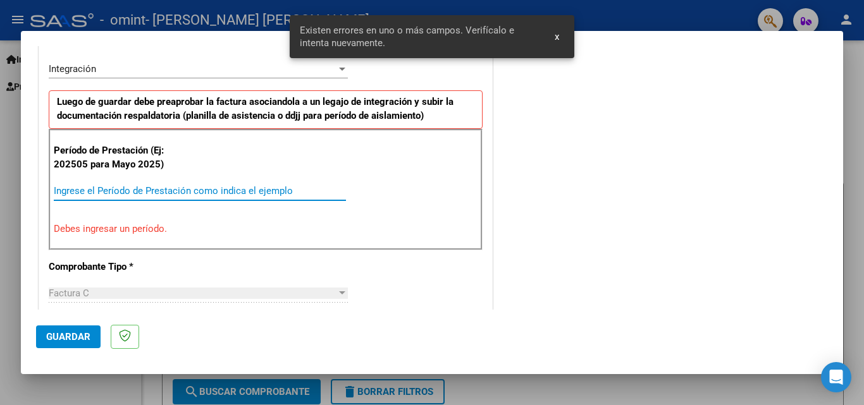
click at [99, 192] on input "Ingrese el Período de Prestación como indica el ejemplo" at bounding box center [200, 190] width 292 height 11
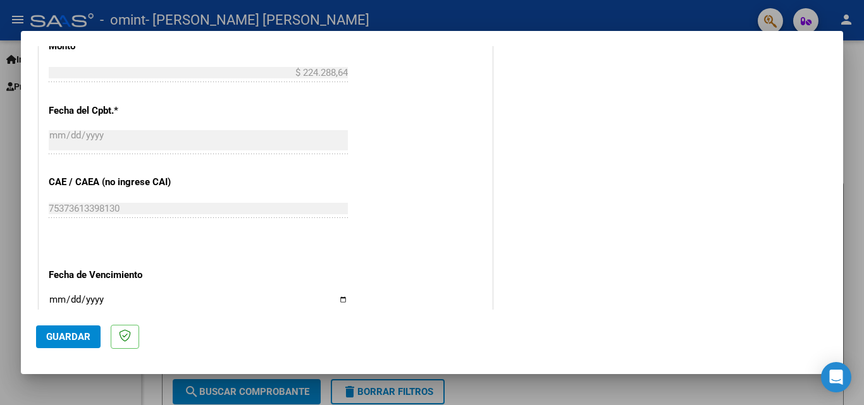
scroll to position [751, 0]
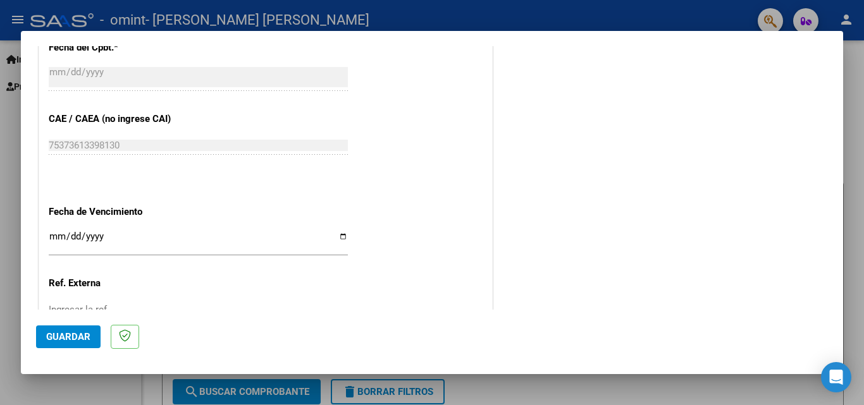
type input "202508"
click at [338, 241] on input "Ingresar la fecha" at bounding box center [198, 241] width 299 height 20
type input "[DATE]"
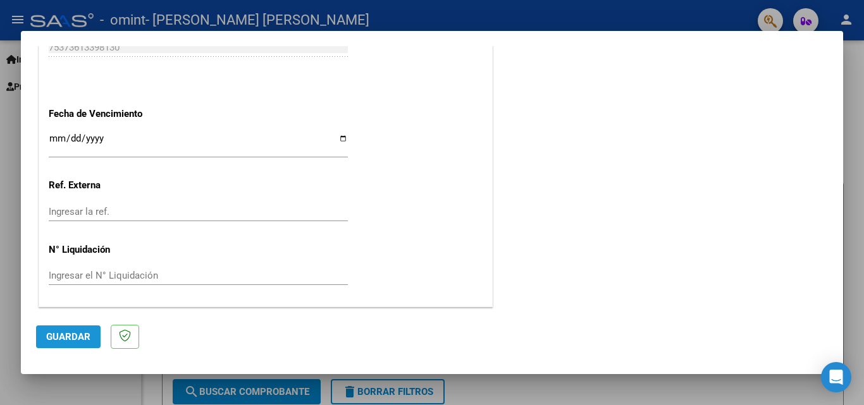
click at [66, 333] on span "Guardar" at bounding box center [68, 336] width 44 height 11
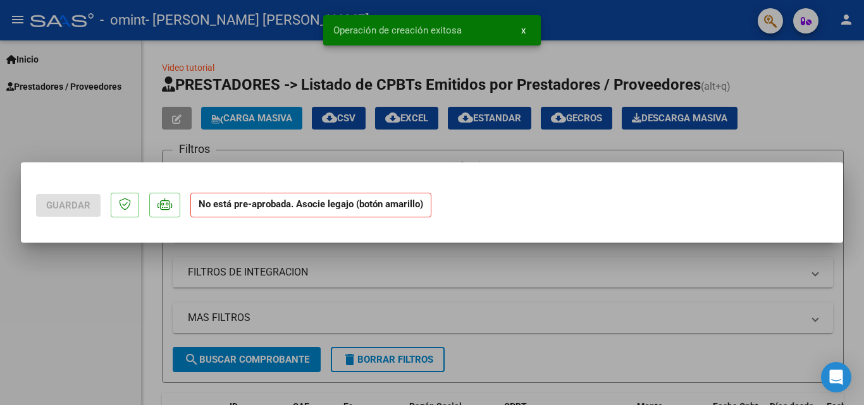
scroll to position [0, 0]
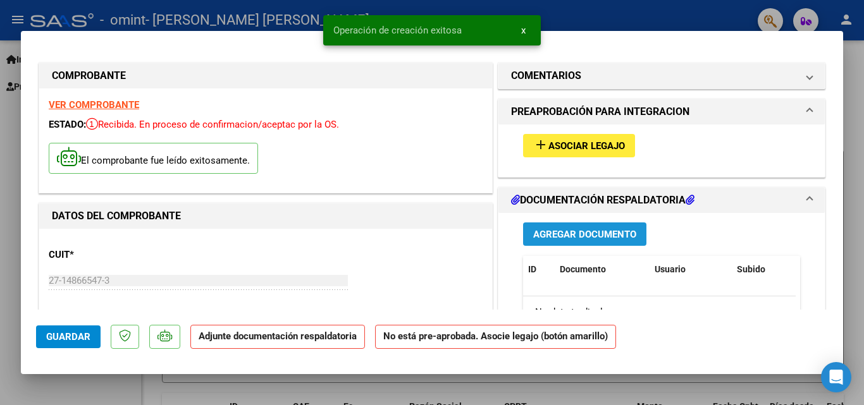
click at [577, 230] on span "Agregar Documento" at bounding box center [584, 234] width 103 height 11
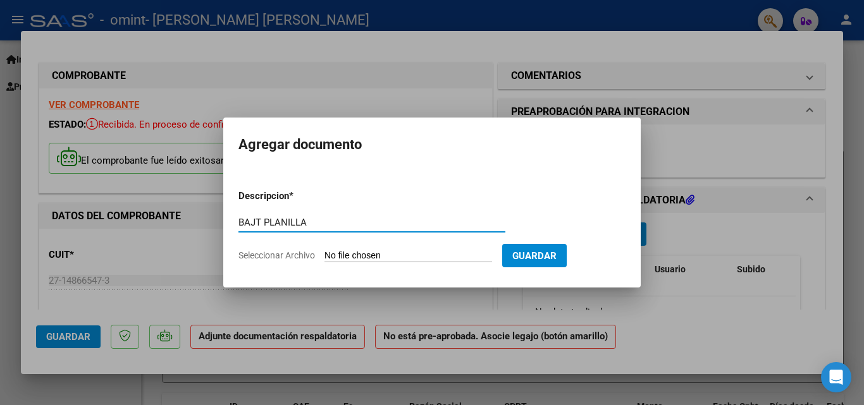
type input "BAJT PLANILLA"
click at [460, 253] on input "Seleccionar Archivo" at bounding box center [408, 256] width 168 height 12
type input "C:\fakepath\BAJT PLANILLA.pdf"
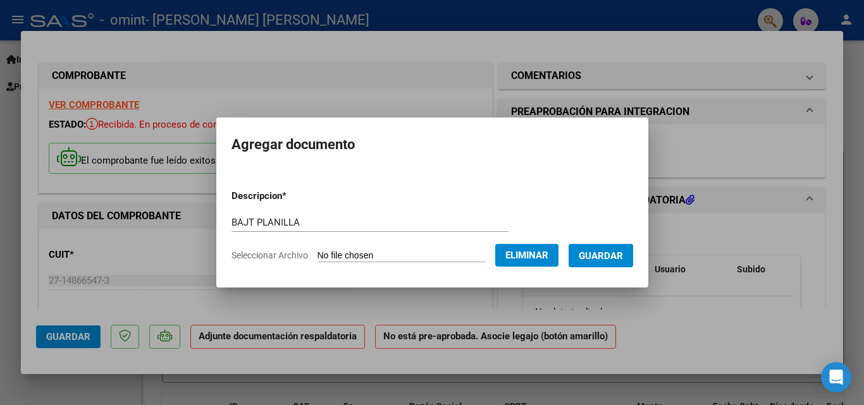
click at [600, 255] on span "Guardar" at bounding box center [601, 255] width 44 height 11
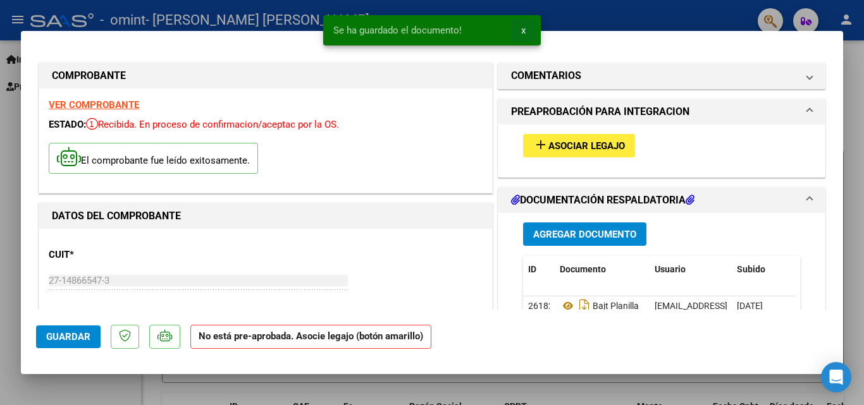
click at [520, 28] on button "x" at bounding box center [523, 30] width 25 height 23
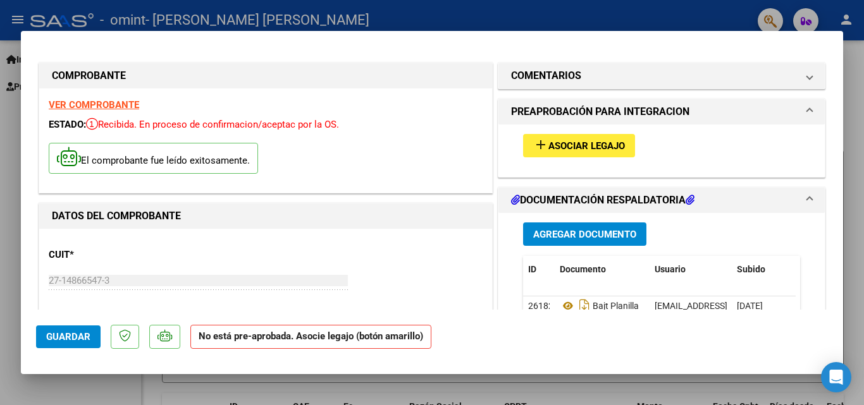
click at [82, 338] on span "Guardar" at bounding box center [68, 336] width 44 height 11
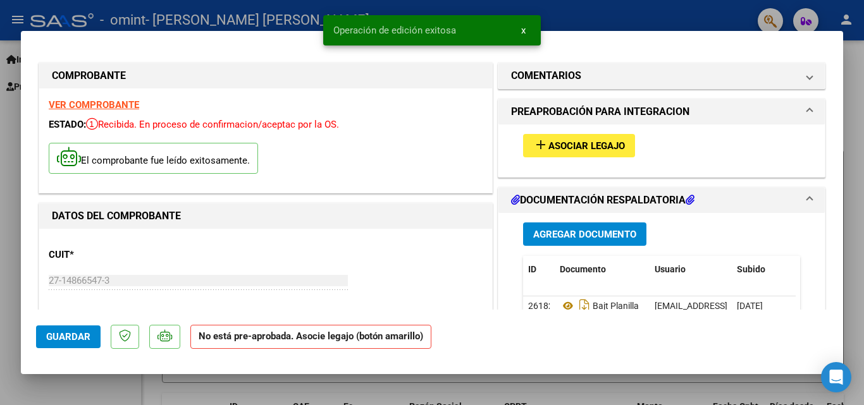
click at [595, 144] on span "Asociar Legajo" at bounding box center [586, 145] width 77 height 11
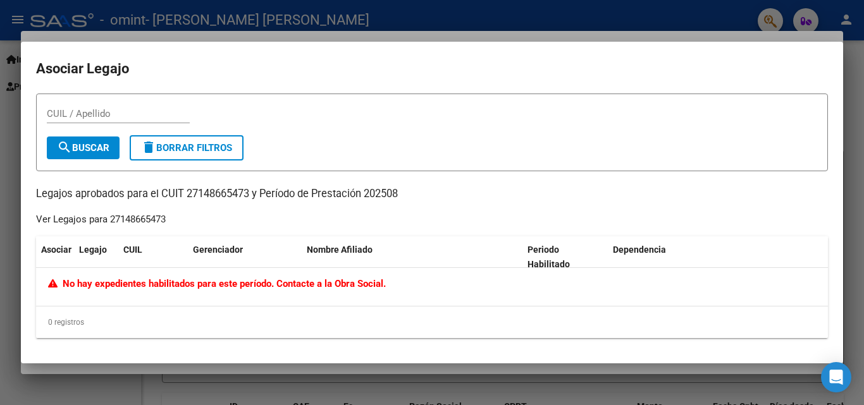
click at [74, 283] on span "No hay expedientes habilitados para este período. Contacte a la Obra Social." at bounding box center [217, 283] width 338 height 11
click at [52, 280] on icon at bounding box center [55, 283] width 15 height 9
click at [69, 116] on input "CUIL / Apellido" at bounding box center [118, 113] width 143 height 11
type input "2"
click at [575, 16] on div at bounding box center [432, 202] width 864 height 405
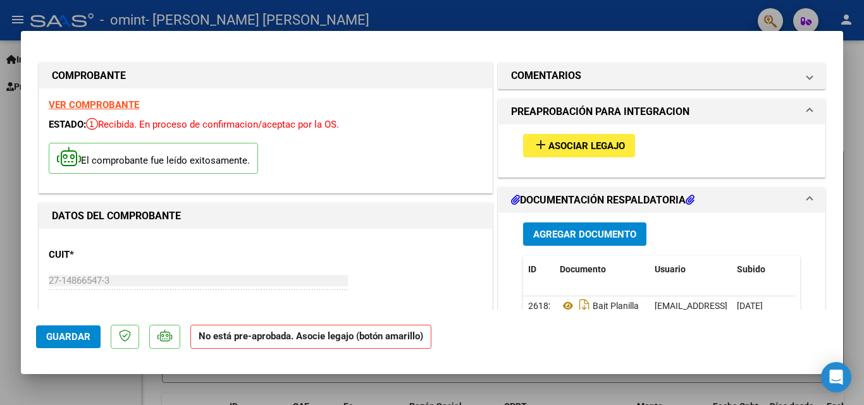
click at [802, 109] on mat-expansion-panel-header "PREAPROBACIÓN PARA INTEGRACION" at bounding box center [661, 111] width 326 height 25
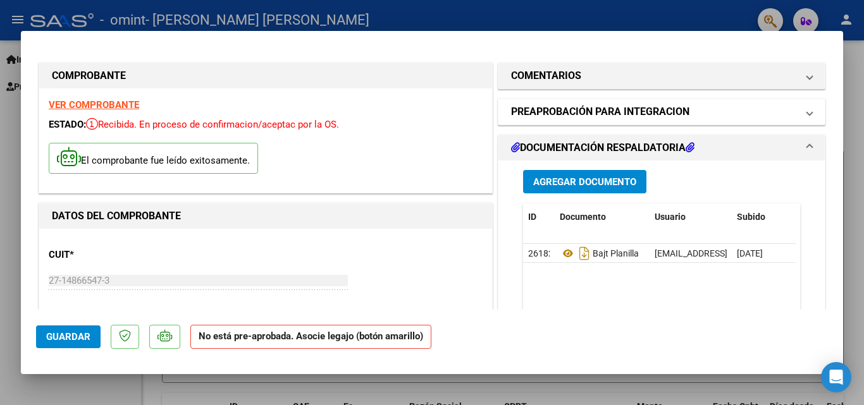
click at [802, 109] on mat-expansion-panel-header "PREAPROBACIÓN PARA INTEGRACION" at bounding box center [661, 111] width 326 height 25
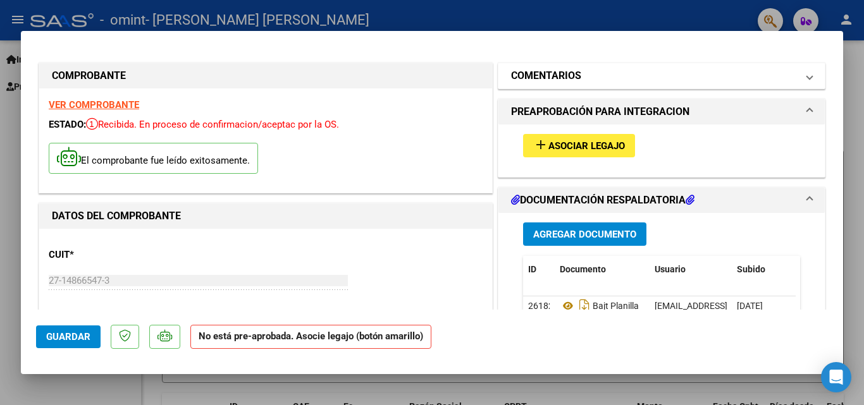
click at [807, 77] on span at bounding box center [809, 75] width 5 height 15
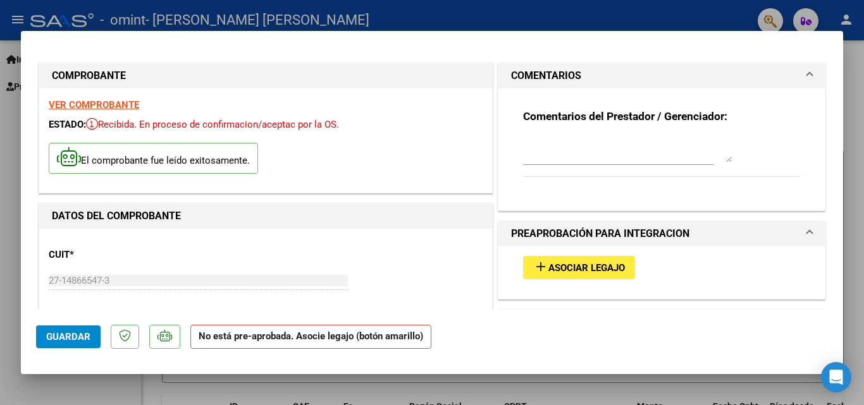
click at [807, 77] on span at bounding box center [809, 75] width 5 height 15
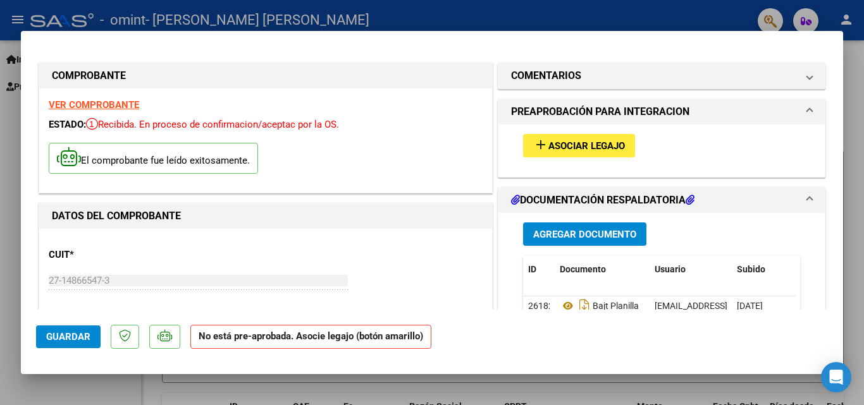
click at [807, 109] on span at bounding box center [809, 111] width 5 height 15
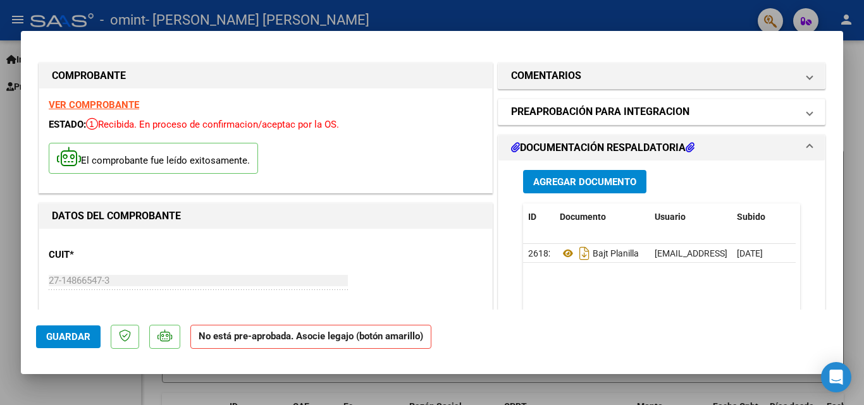
click at [807, 109] on span at bounding box center [809, 111] width 5 height 15
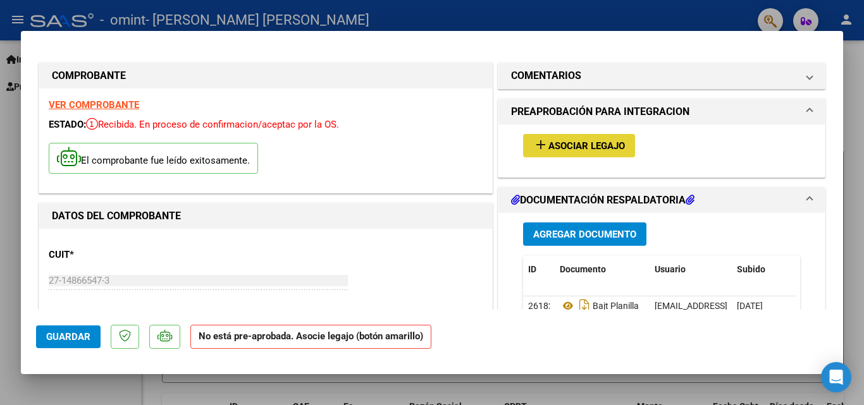
click at [559, 150] on span "Asociar Legajo" at bounding box center [586, 145] width 77 height 11
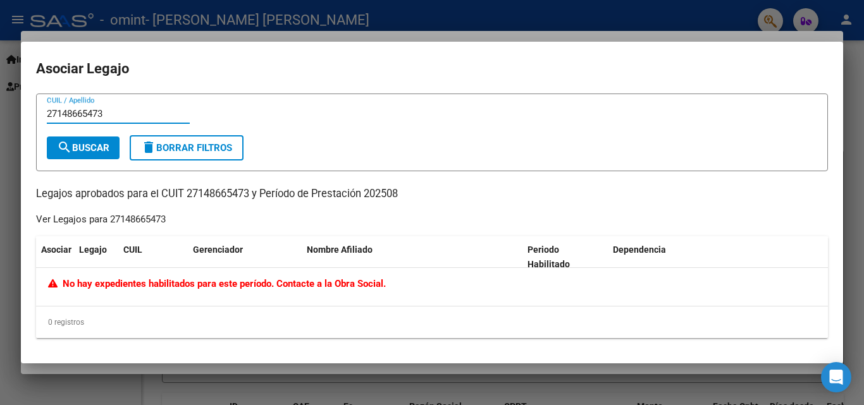
type input "27148665473"
click at [98, 150] on span "search Buscar" at bounding box center [83, 147] width 52 height 11
click at [647, 20] on div at bounding box center [432, 202] width 864 height 405
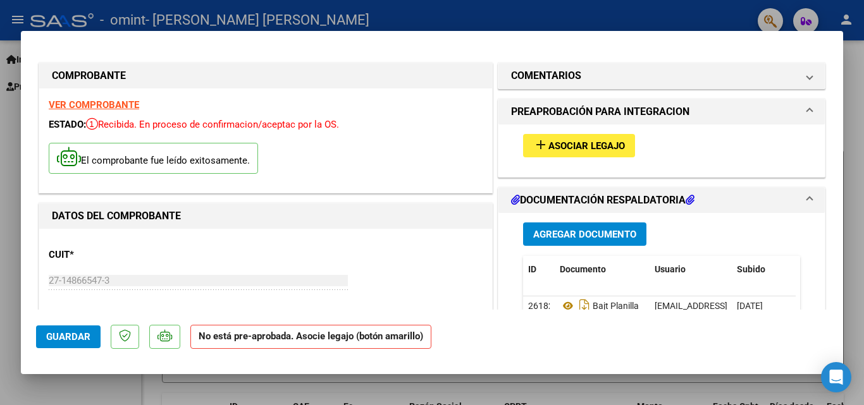
click at [429, 13] on div at bounding box center [432, 202] width 864 height 405
type input "$ 0,00"
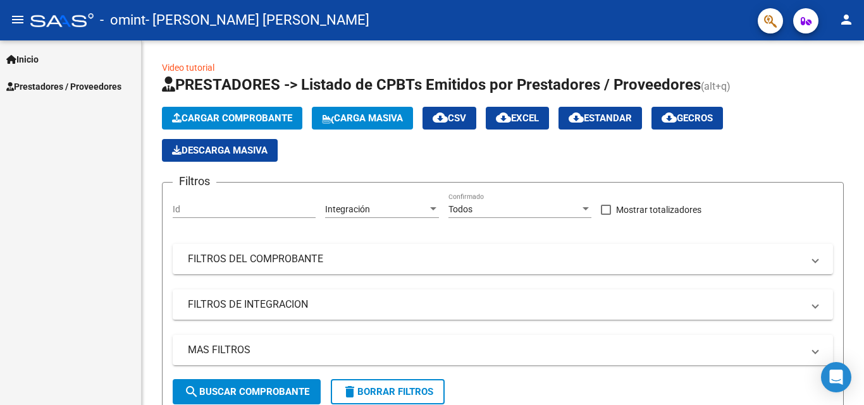
click at [29, 61] on span "Inicio" at bounding box center [22, 59] width 32 height 14
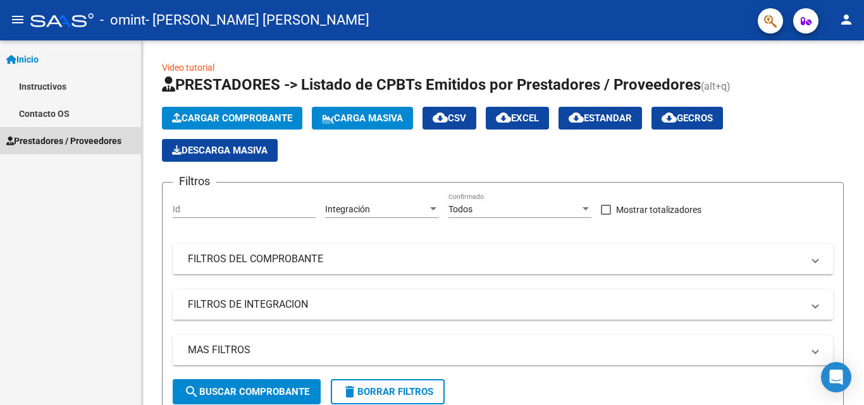
click at [63, 138] on span "Prestadores / Proveedores" at bounding box center [63, 141] width 115 height 14
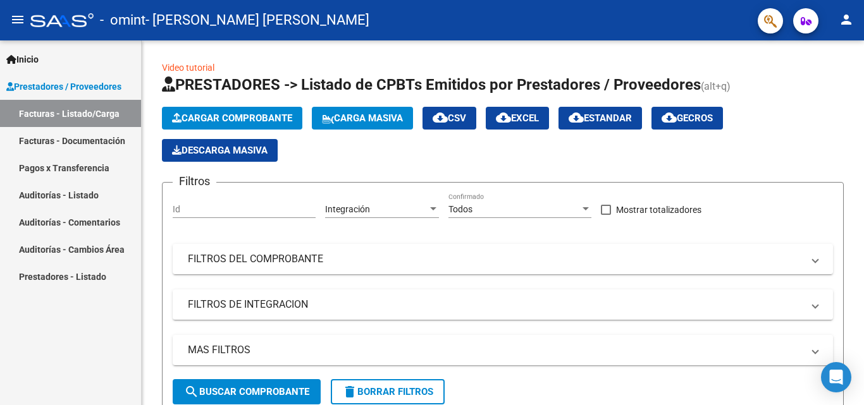
click at [46, 142] on link "Facturas - Documentación" at bounding box center [70, 140] width 141 height 27
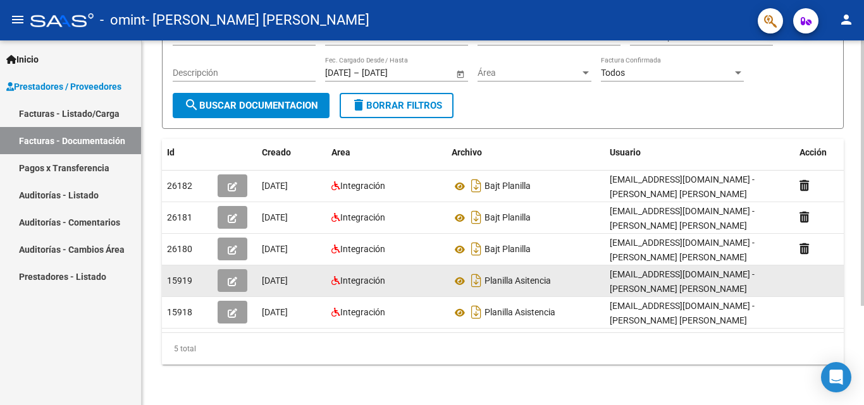
click at [228, 277] on icon "button" at bounding box center [232, 281] width 9 height 9
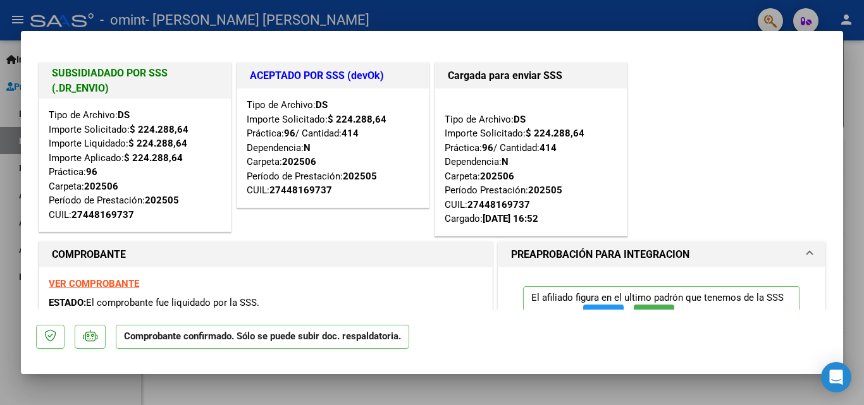
click at [644, 21] on div at bounding box center [432, 202] width 864 height 405
type input "$ 0,00"
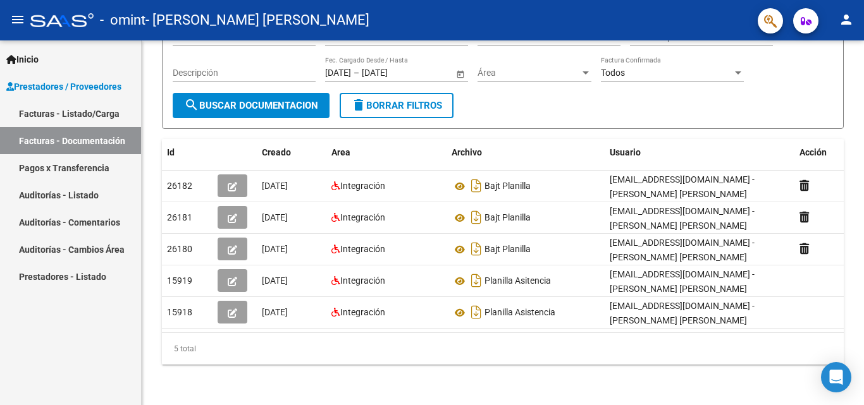
click at [846, 18] on mat-icon "person" at bounding box center [845, 19] width 15 height 15
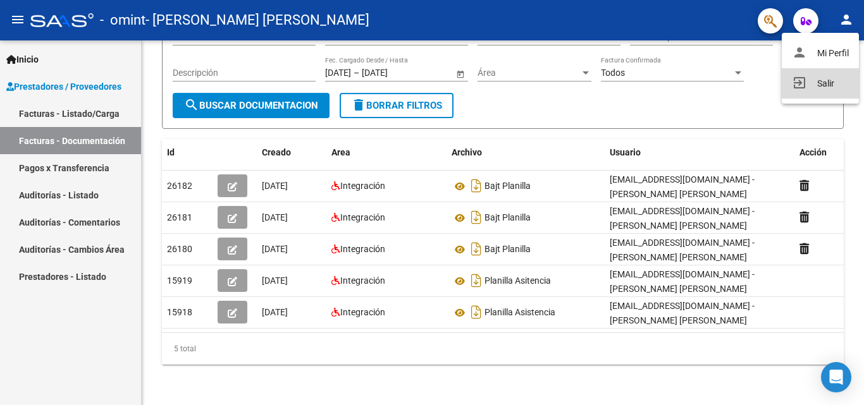
click at [823, 85] on button "exit_to_app Salir" at bounding box center [819, 83] width 77 height 30
